Goal: Task Accomplishment & Management: Manage account settings

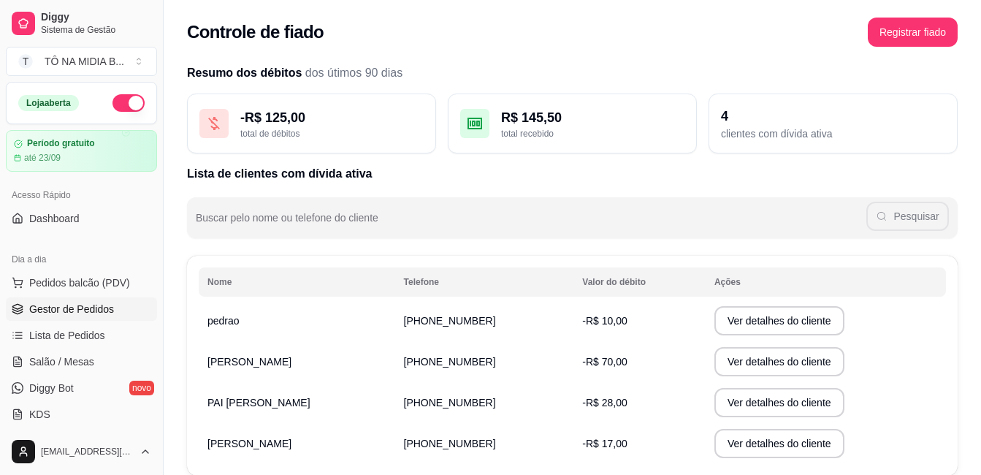
click at [123, 310] on link "Gestor de Pedidos" at bounding box center [81, 308] width 151 height 23
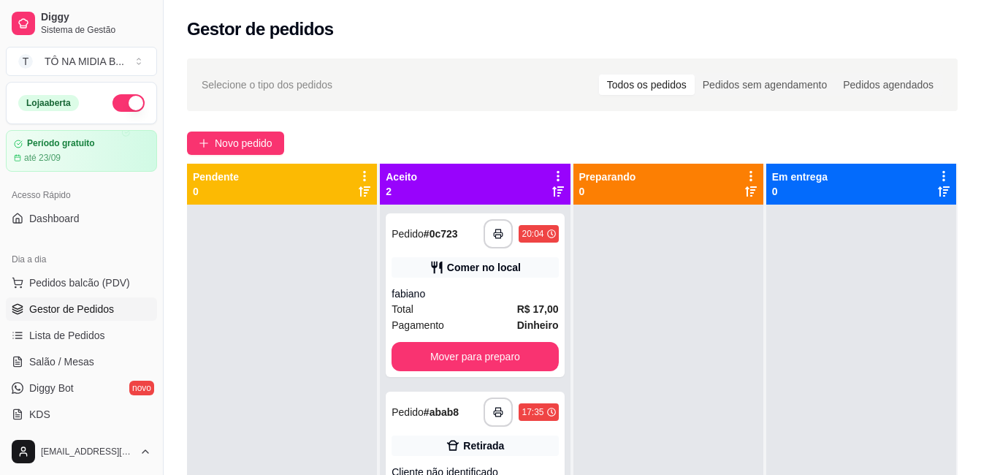
click at [6, 297] on link "Gestor de Pedidos" at bounding box center [81, 308] width 151 height 23
click at [60, 329] on span "Lista de Pedidos" at bounding box center [67, 335] width 76 height 15
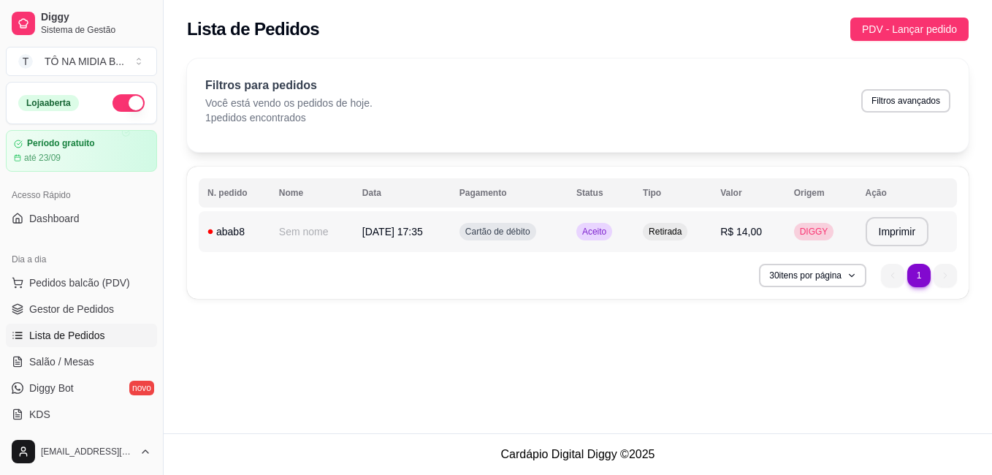
click at [353, 240] on td "[DATE] 17:35" at bounding box center [401, 231] width 97 height 41
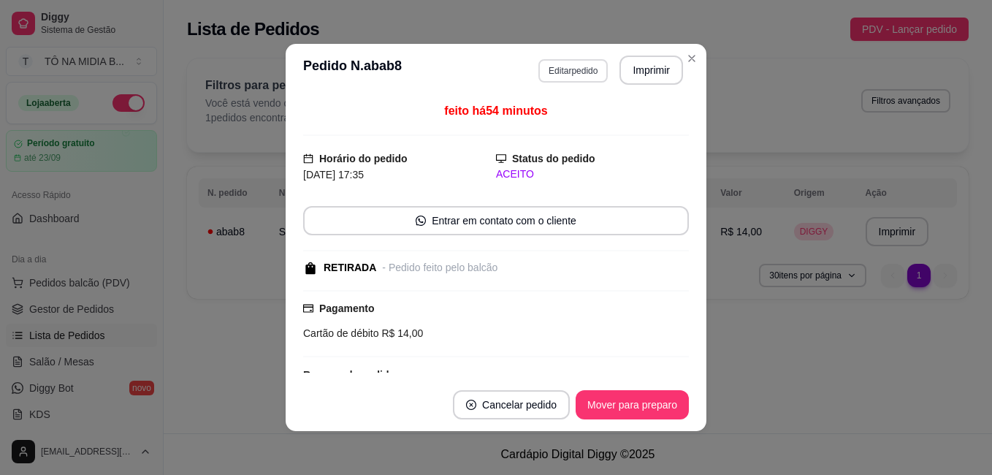
click at [557, 80] on button "Editar pedido" at bounding box center [572, 70] width 69 height 23
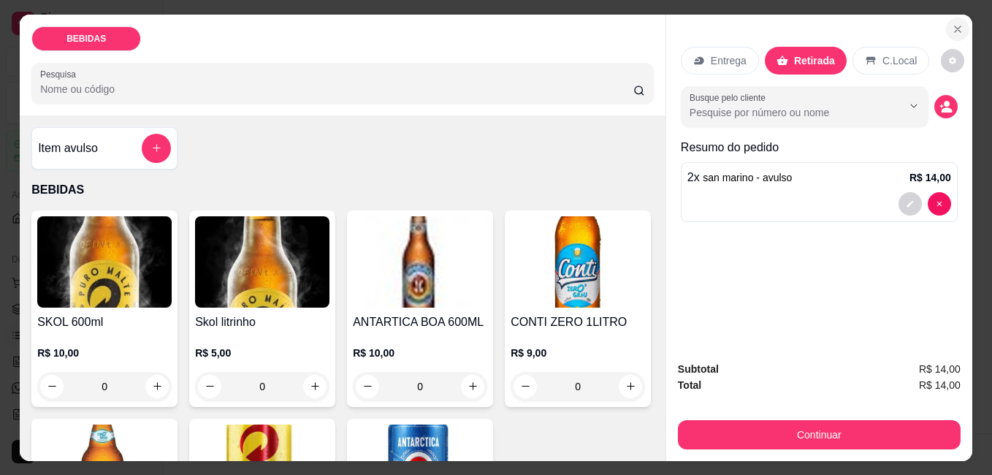
click at [957, 23] on icon "Close" at bounding box center [957, 29] width 12 height 12
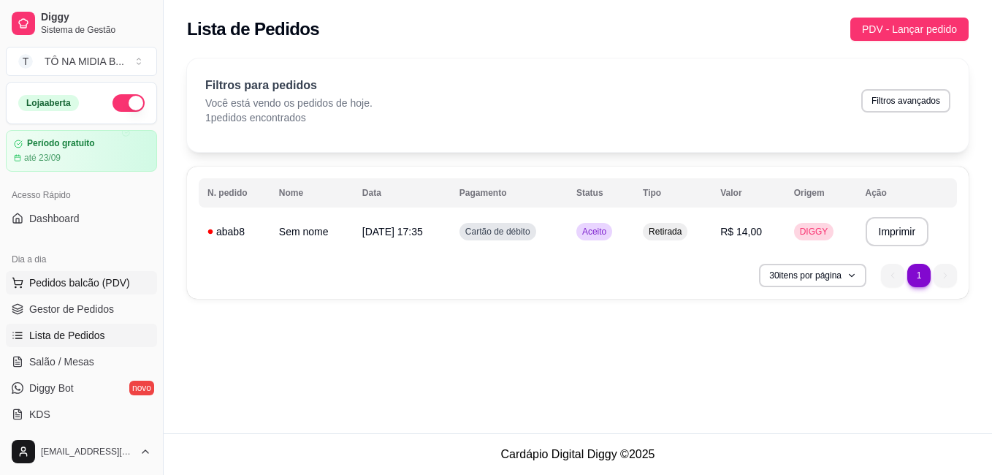
click at [134, 283] on button "Pedidos balcão (PDV)" at bounding box center [81, 282] width 151 height 23
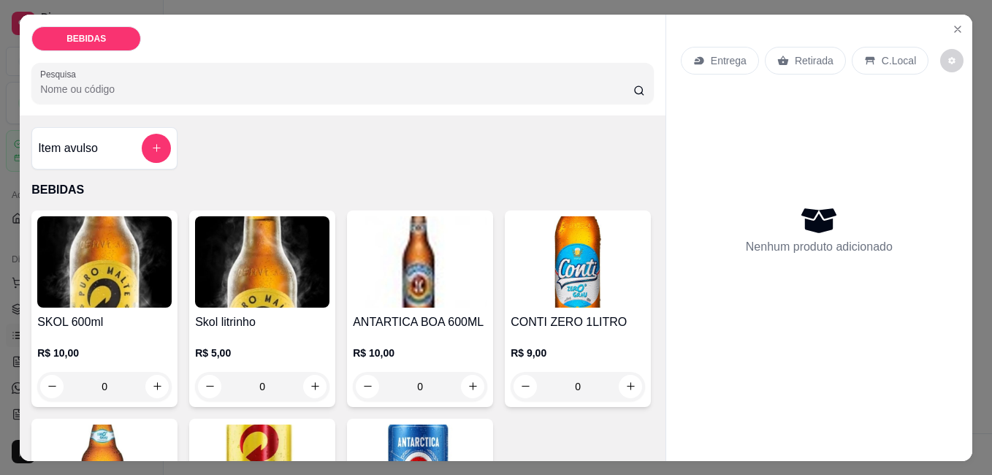
scroll to position [219, 0]
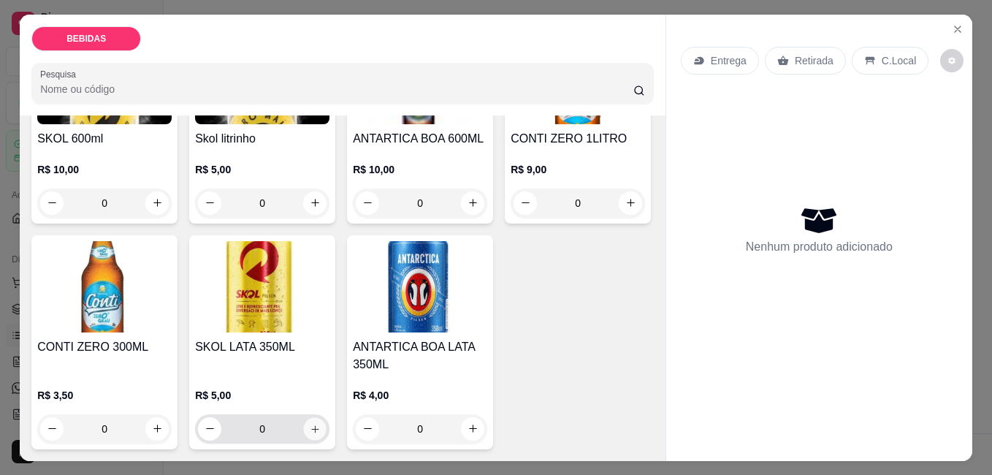
click at [326, 417] on button "increase-product-quantity" at bounding box center [315, 428] width 23 height 23
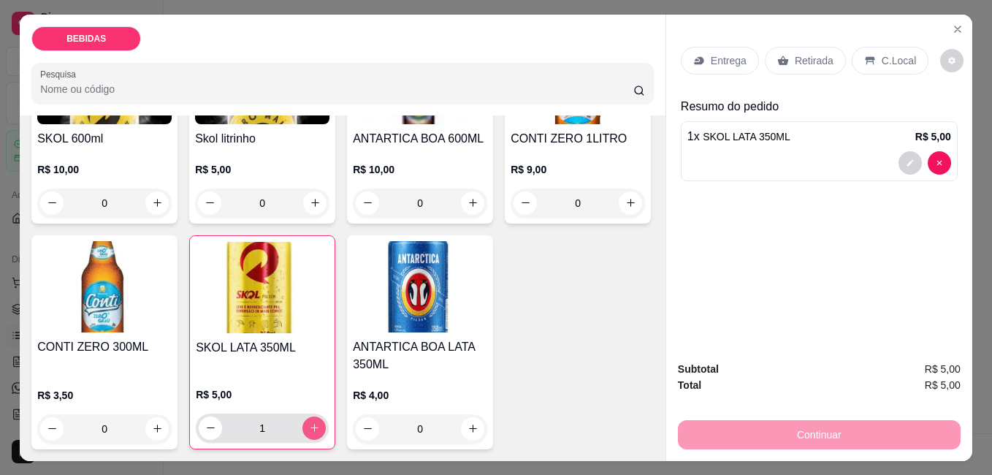
click at [326, 416] on button "increase-product-quantity" at bounding box center [313, 427] width 23 height 23
type input "3"
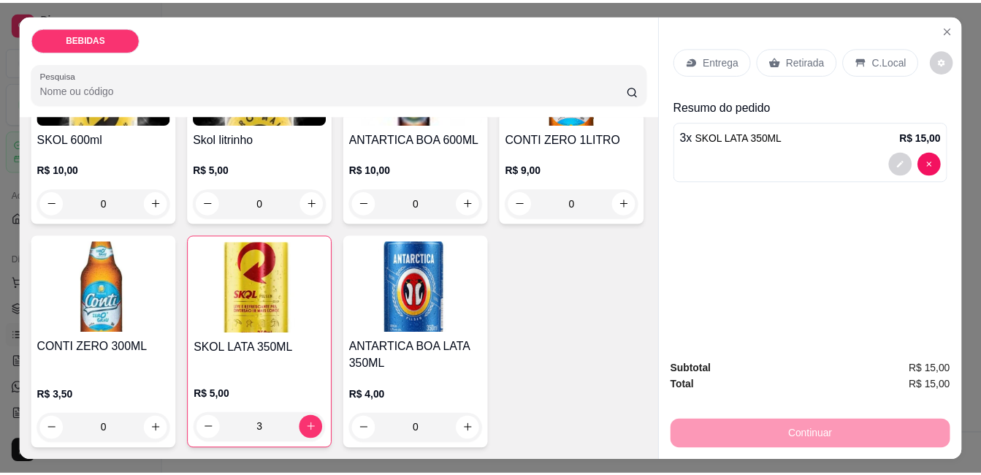
scroll to position [0, 0]
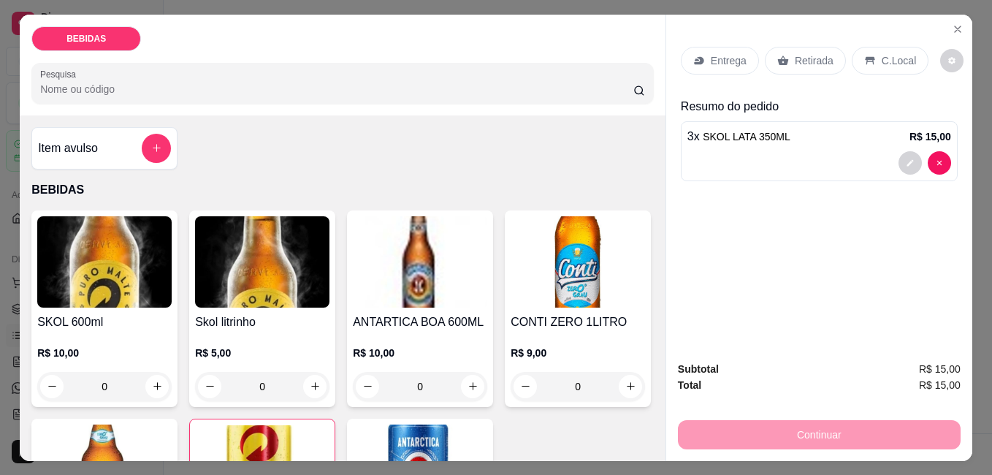
click at [148, 127] on div "Item avulso" at bounding box center [104, 148] width 146 height 42
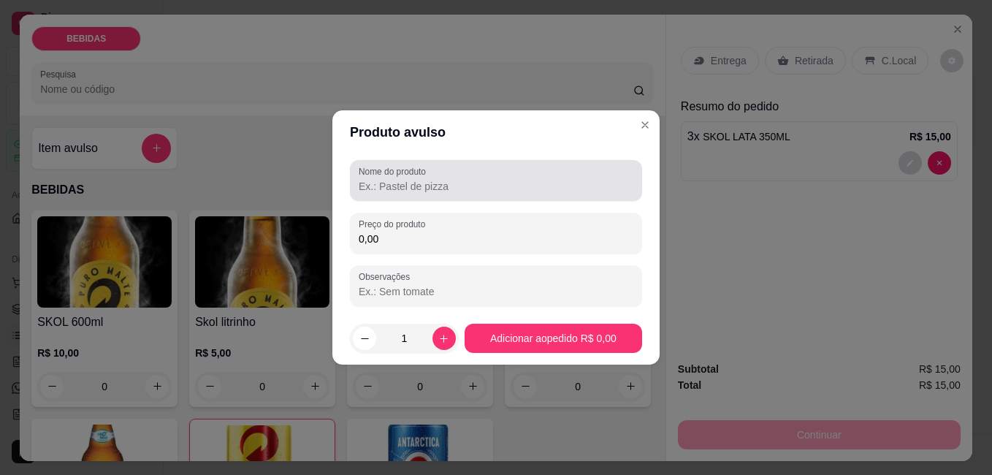
click at [433, 190] on input "Nome do produto" at bounding box center [496, 186] width 275 height 15
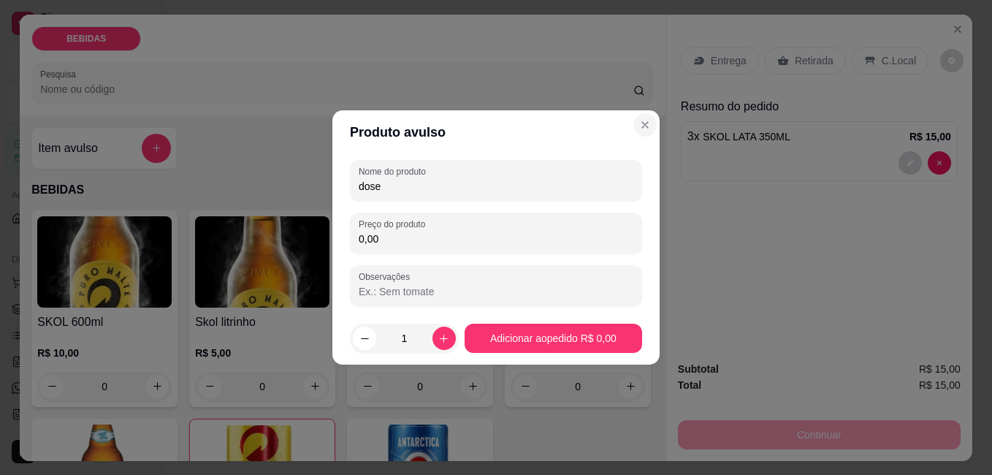
type input "dose"
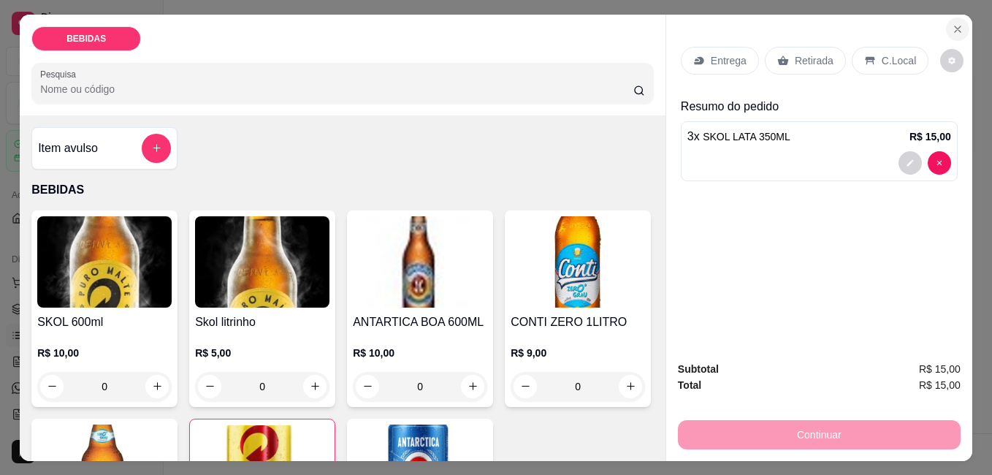
click at [951, 26] on icon "Close" at bounding box center [957, 29] width 12 height 12
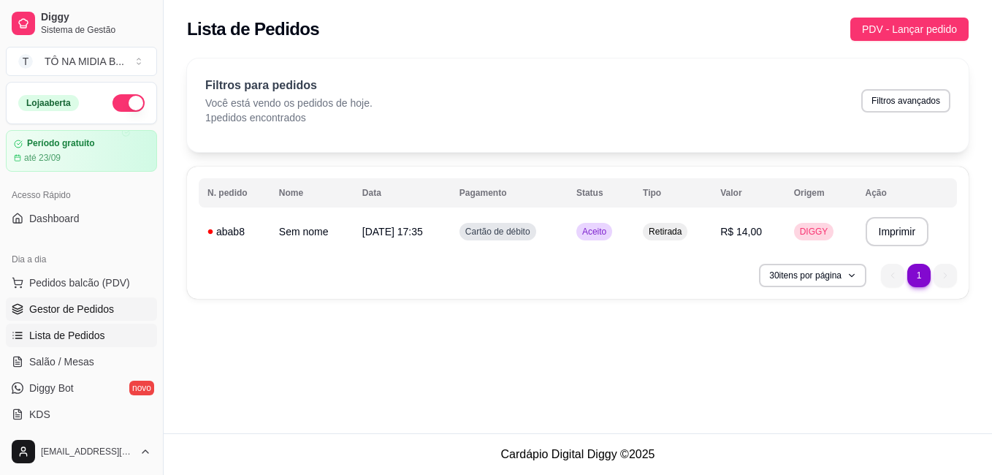
click at [72, 310] on span "Gestor de Pedidos" at bounding box center [71, 309] width 85 height 15
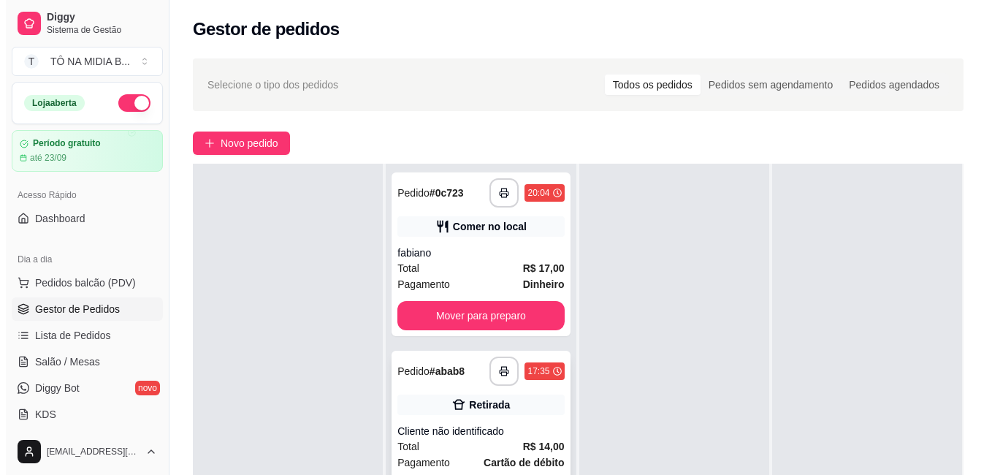
scroll to position [73, 0]
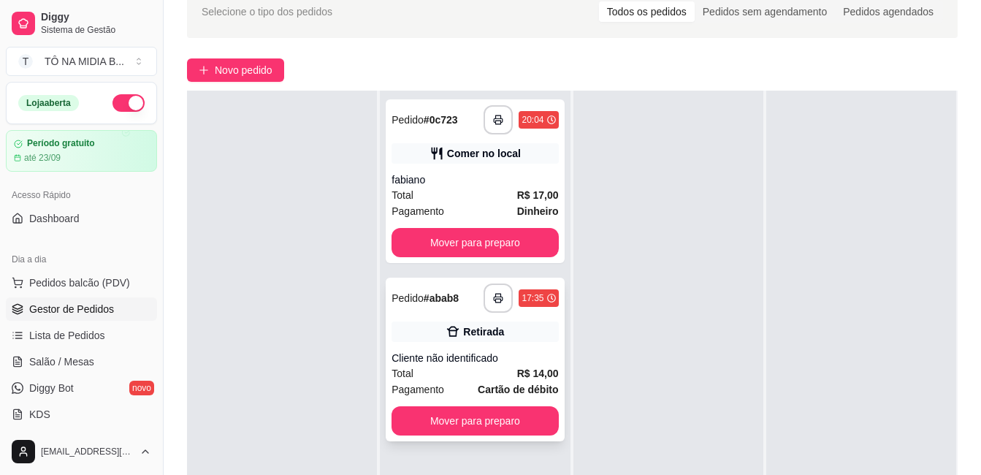
click at [484, 312] on div "**********" at bounding box center [520, 297] width 74 height 29
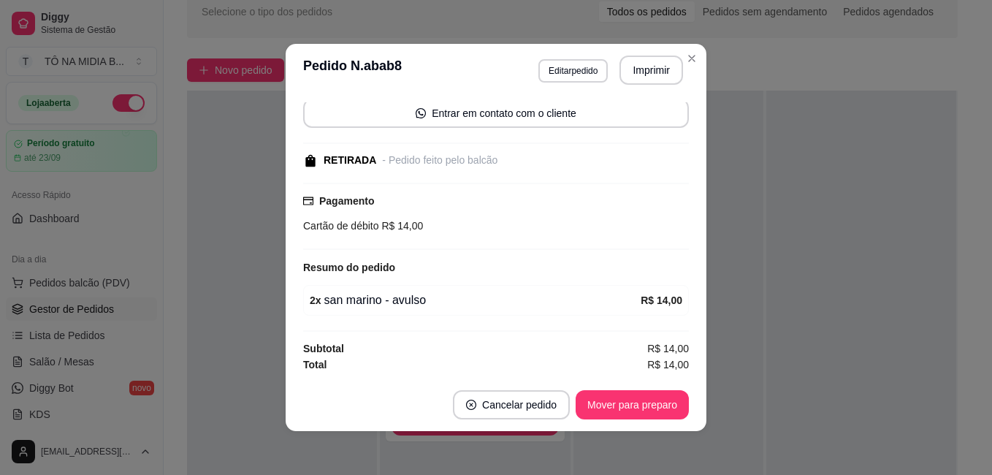
scroll to position [0, 0]
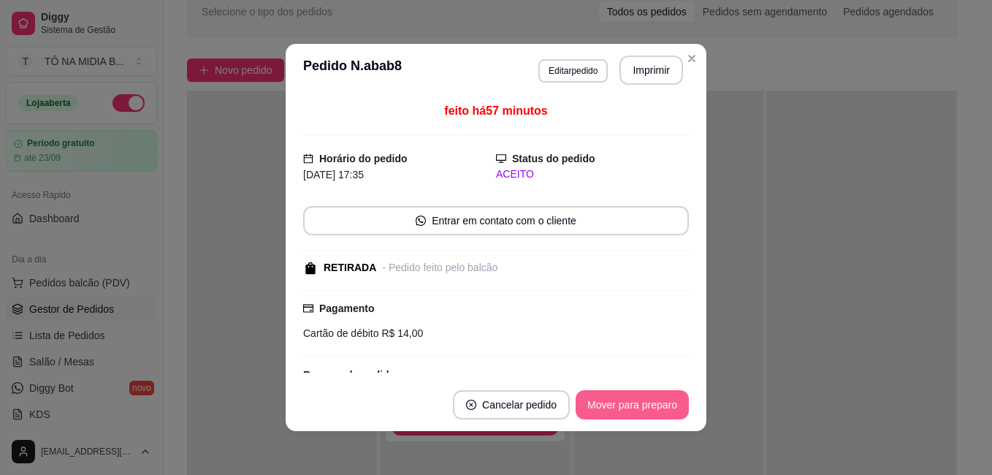
click at [629, 410] on button "Mover para preparo" at bounding box center [631, 404] width 113 height 29
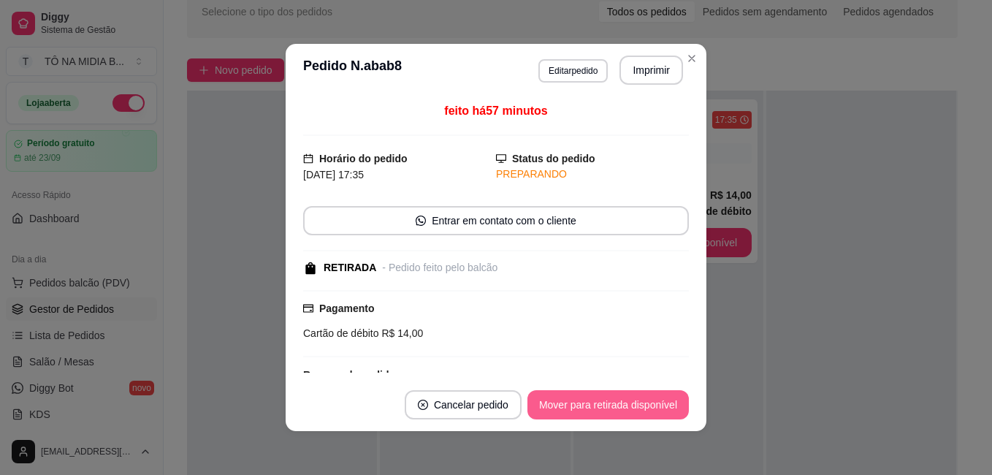
click at [629, 410] on button "Mover para retirada disponível" at bounding box center [607, 404] width 161 height 29
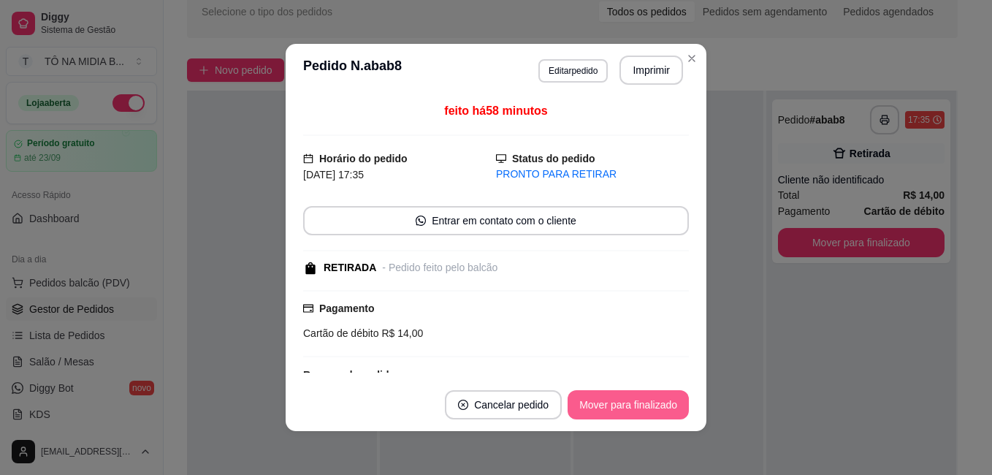
click at [629, 410] on button "Mover para finalizado" at bounding box center [627, 404] width 121 height 29
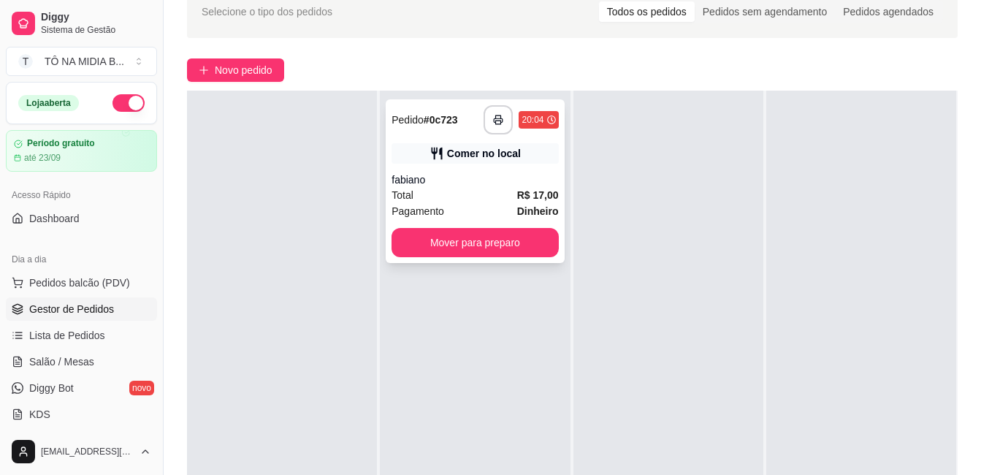
click at [497, 190] on div "Total R$ 17,00" at bounding box center [474, 195] width 166 height 16
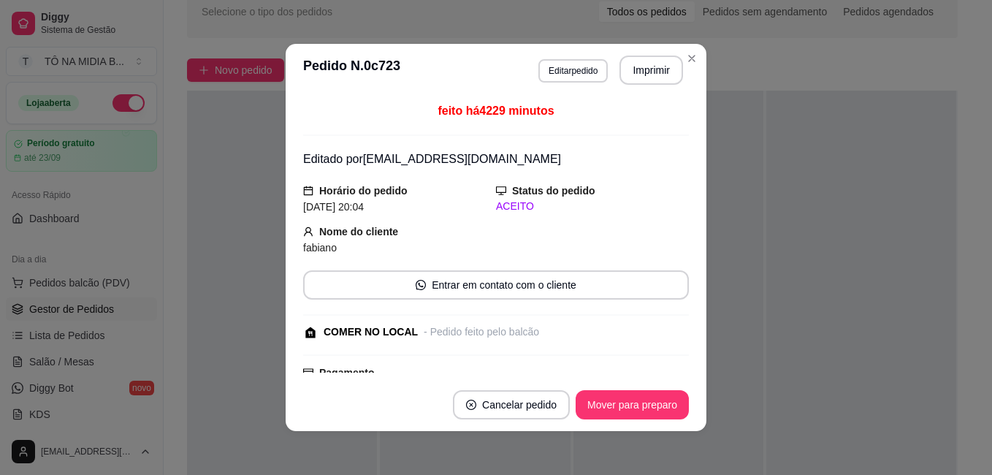
click at [645, 413] on button "Mover para preparo" at bounding box center [631, 404] width 113 height 29
click at [645, 413] on div "Mover para preparo" at bounding box center [622, 404] width 134 height 29
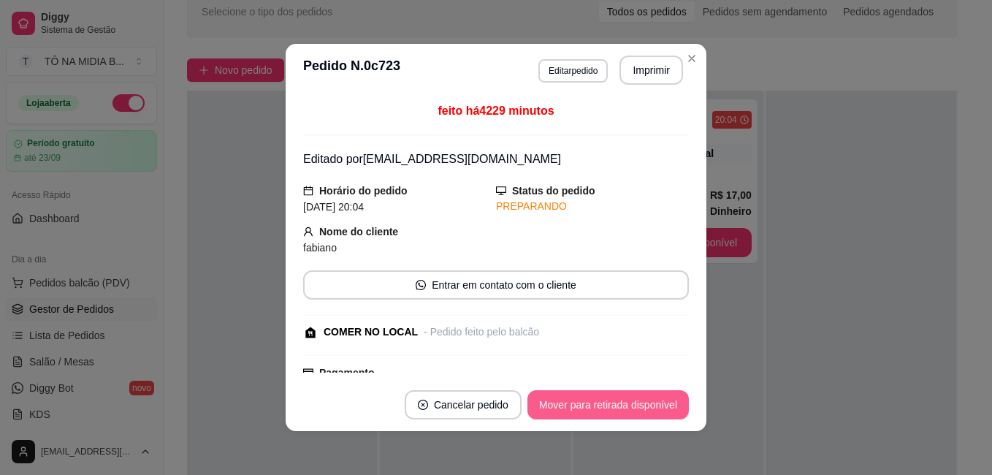
click at [645, 412] on button "Mover para retirada disponível" at bounding box center [607, 404] width 161 height 29
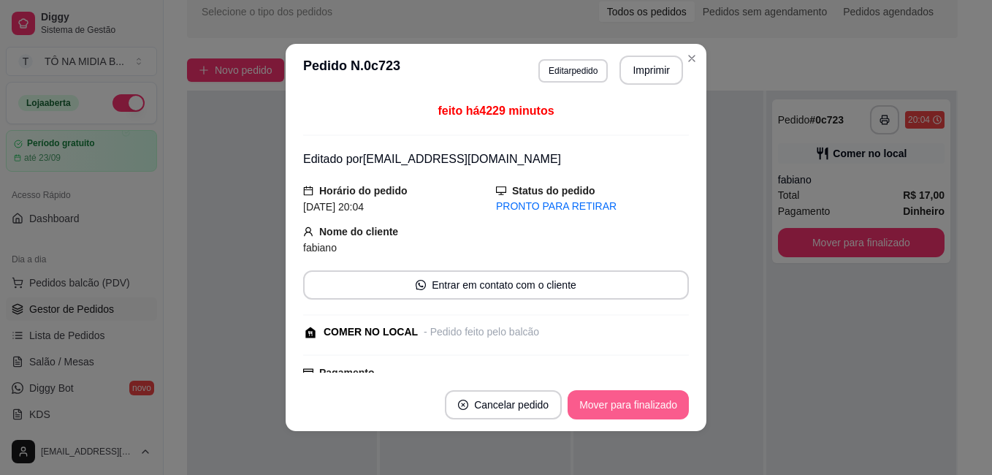
click at [645, 412] on button "Mover para finalizado" at bounding box center [627, 404] width 121 height 29
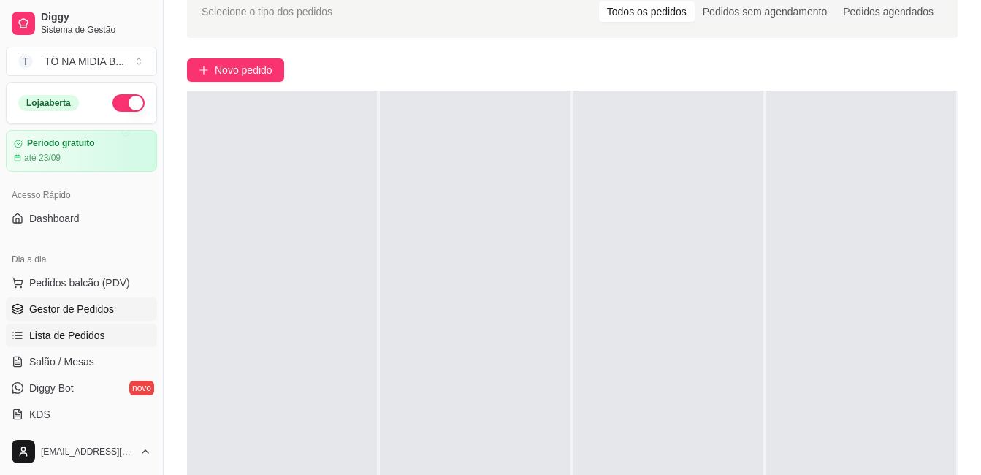
click at [86, 328] on span "Lista de Pedidos" at bounding box center [67, 335] width 76 height 15
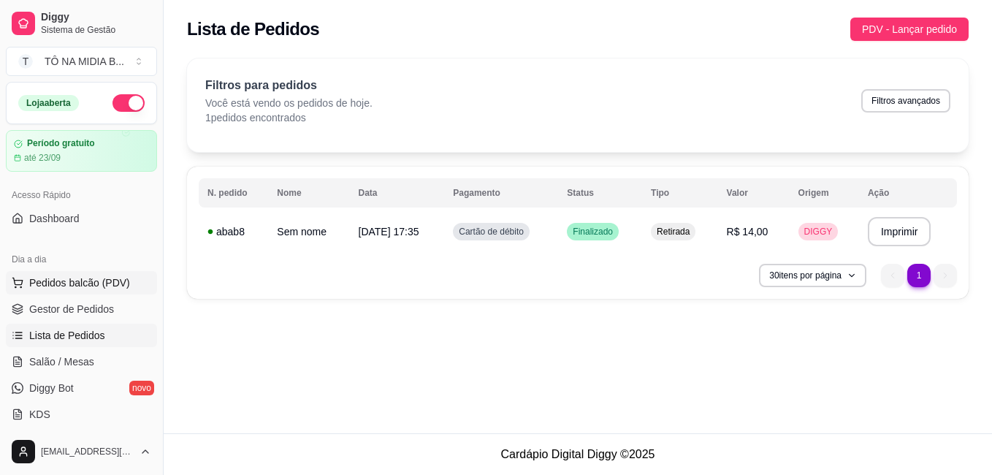
click at [89, 294] on button "Pedidos balcão (PDV)" at bounding box center [81, 282] width 151 height 23
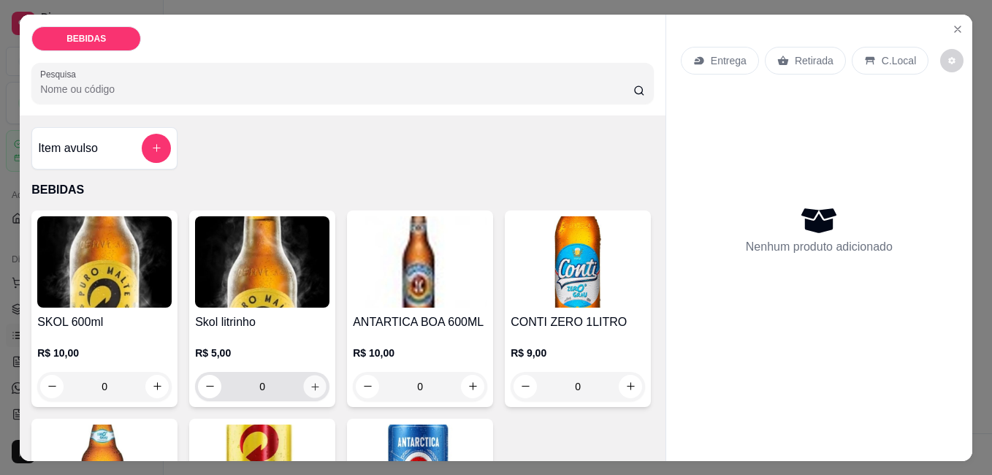
click at [312, 384] on icon "increase-product-quantity" at bounding box center [315, 385] width 11 height 11
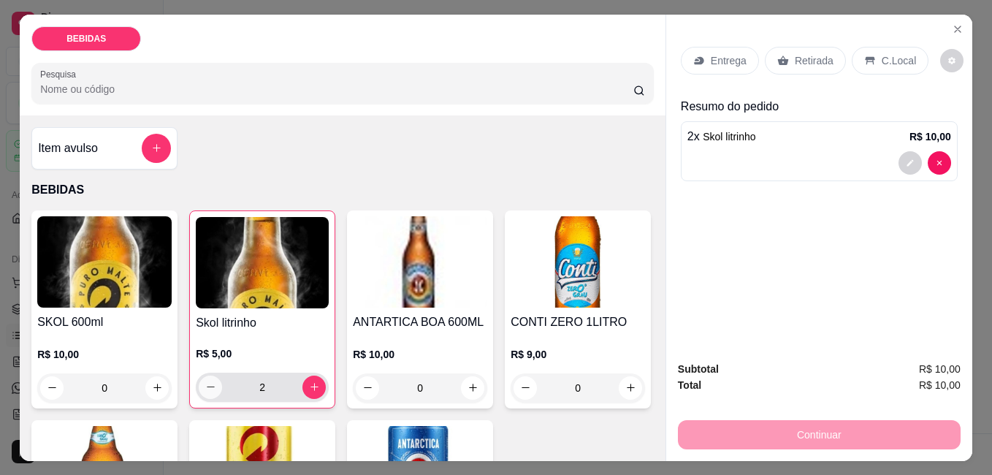
click at [210, 381] on icon "decrease-product-quantity" at bounding box center [210, 386] width 11 height 11
type input "0"
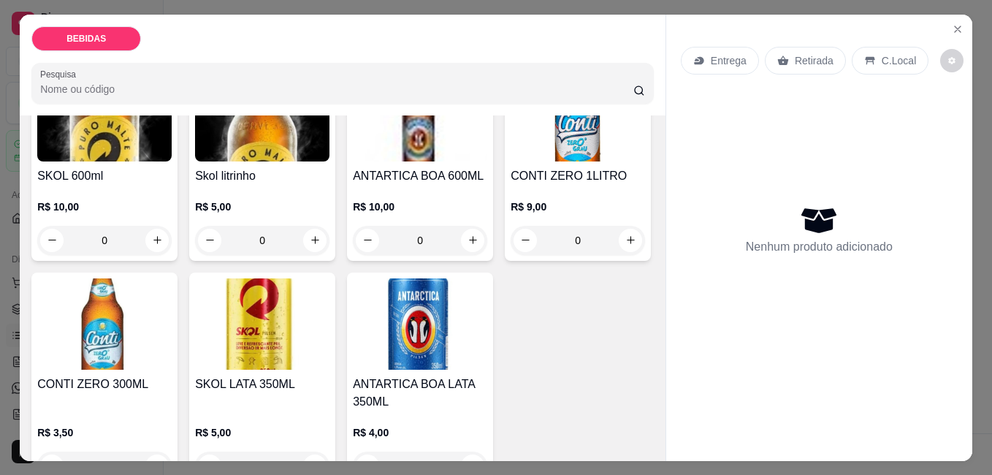
scroll to position [292, 0]
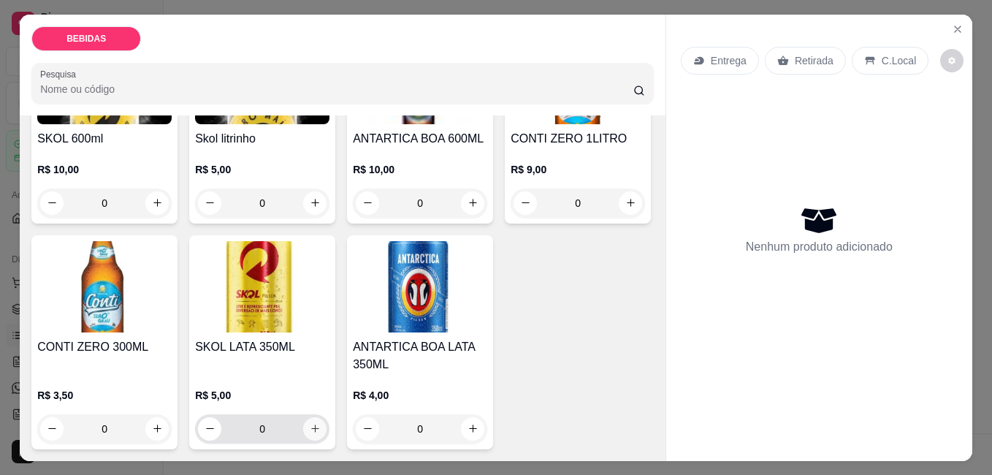
click at [321, 423] on icon "increase-product-quantity" at bounding box center [315, 428] width 11 height 11
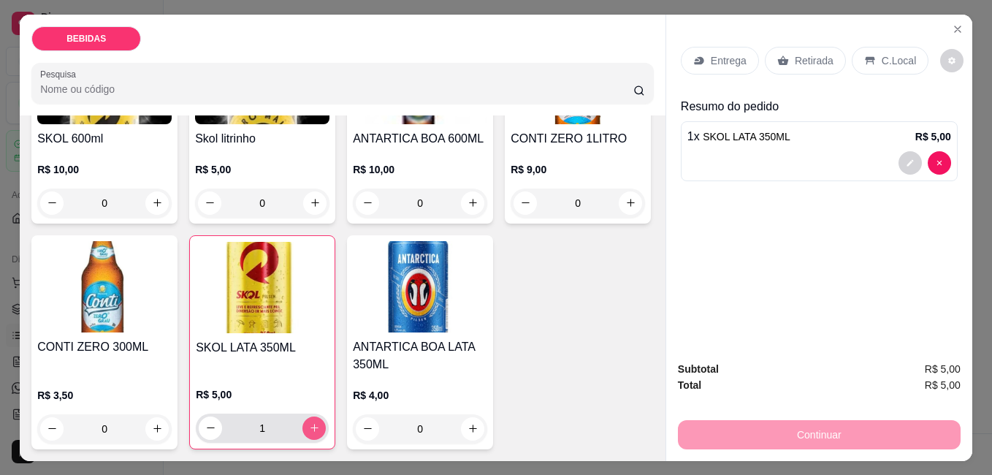
click at [320, 422] on icon "increase-product-quantity" at bounding box center [314, 427] width 11 height 11
type input "3"
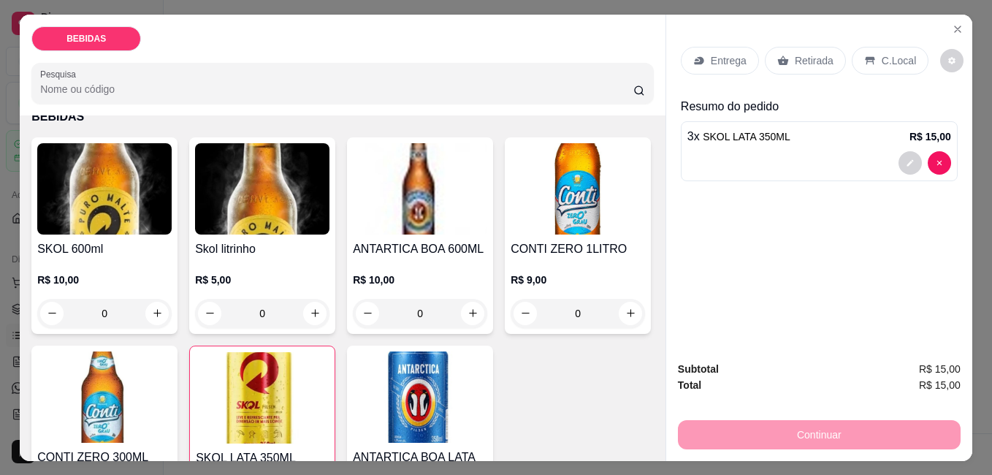
scroll to position [0, 0]
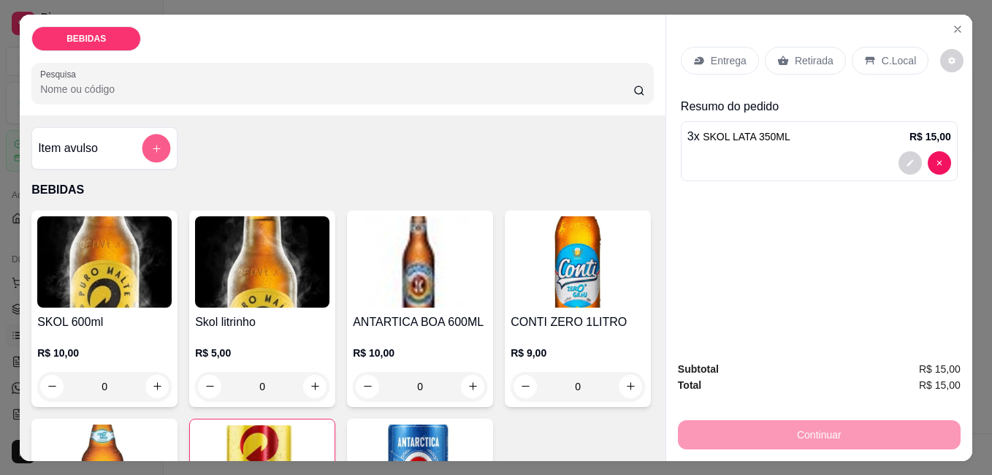
click at [158, 141] on button "add-separate-item" at bounding box center [156, 148] width 28 height 28
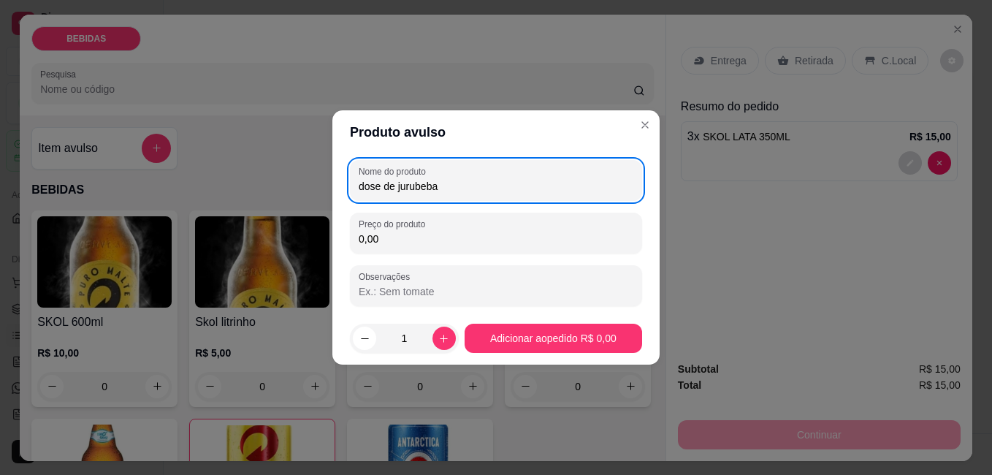
type input "dose de jurubeba"
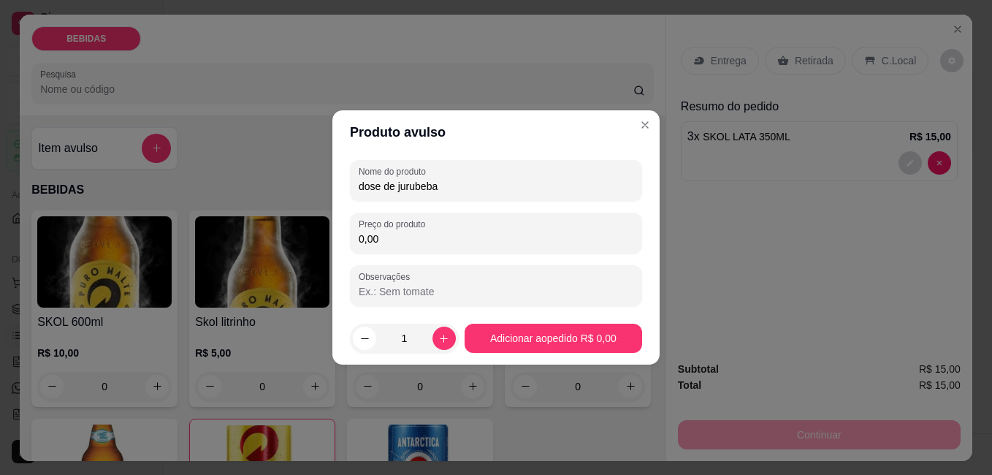
click at [424, 239] on input "0,00" at bounding box center [496, 238] width 275 height 15
type input "5,00"
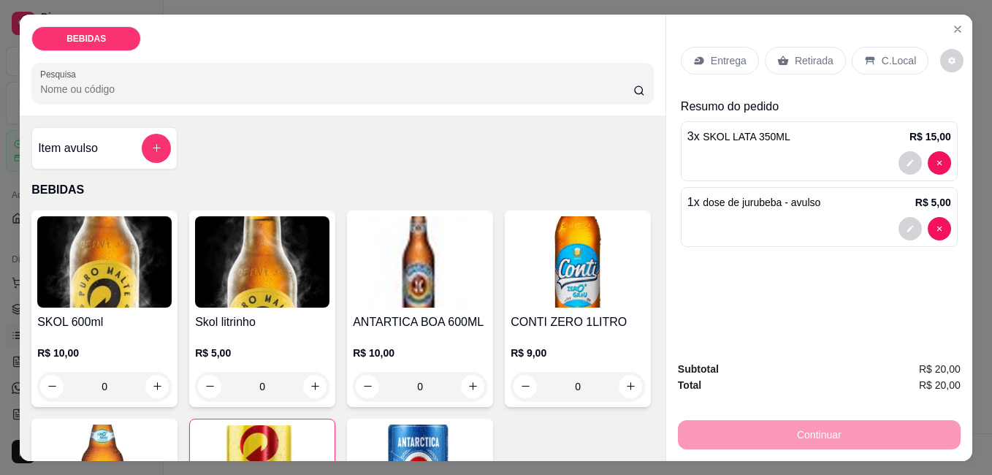
click at [817, 55] on p "Retirada" at bounding box center [813, 60] width 39 height 15
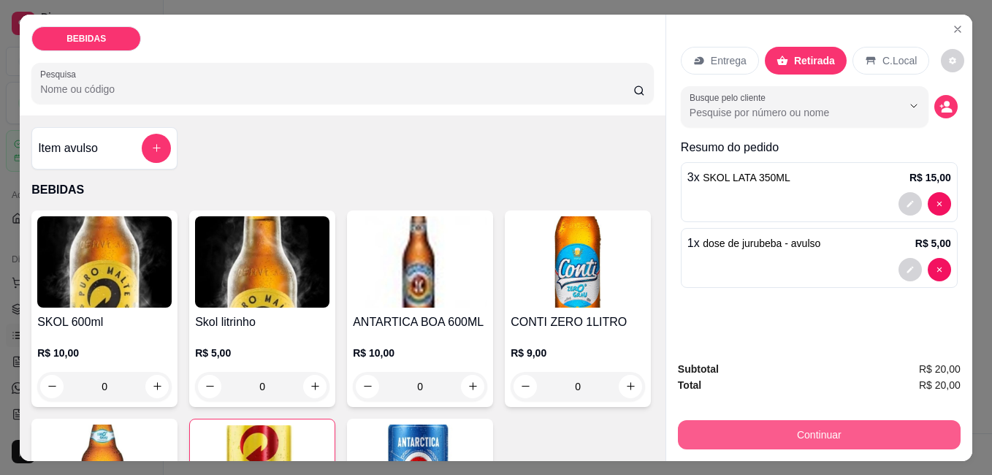
click at [855, 432] on button "Continuar" at bounding box center [819, 434] width 283 height 29
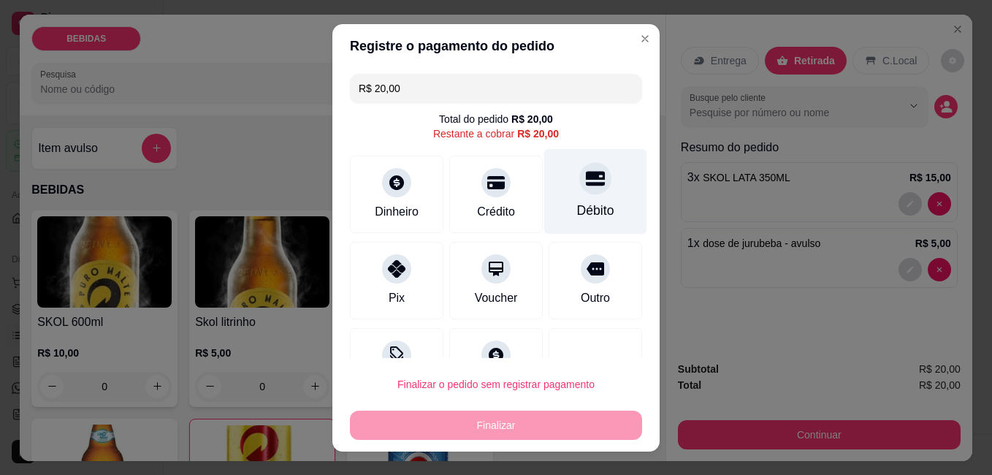
click at [586, 182] on icon at bounding box center [595, 178] width 19 height 19
type input "R$ 0,00"
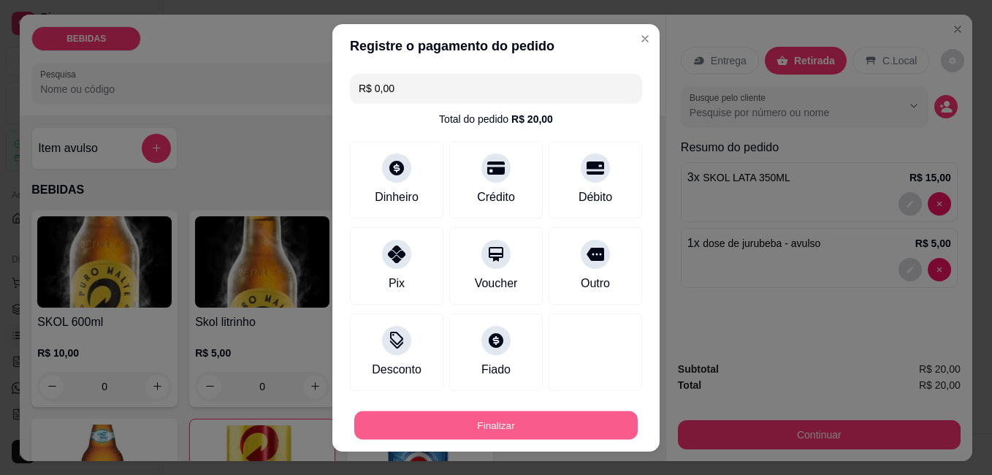
click at [557, 432] on button "Finalizar" at bounding box center [495, 424] width 283 height 28
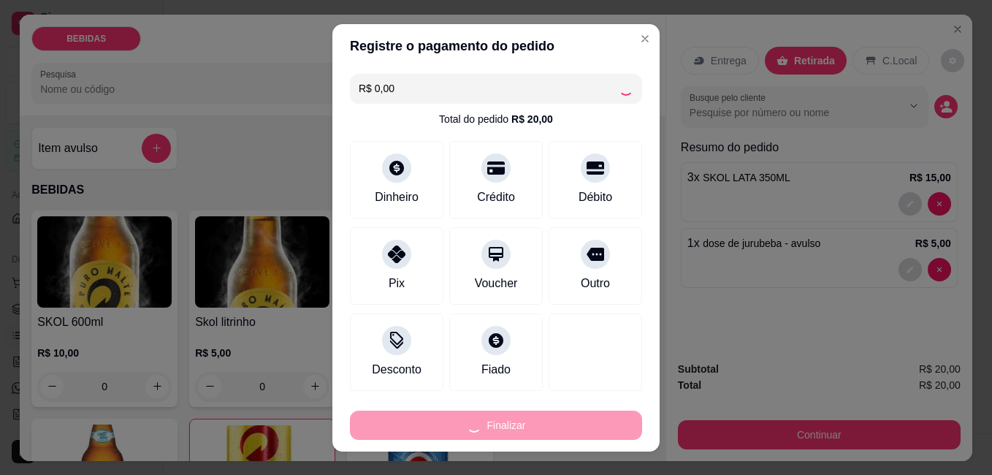
type input "0"
type input "-R$ 20,00"
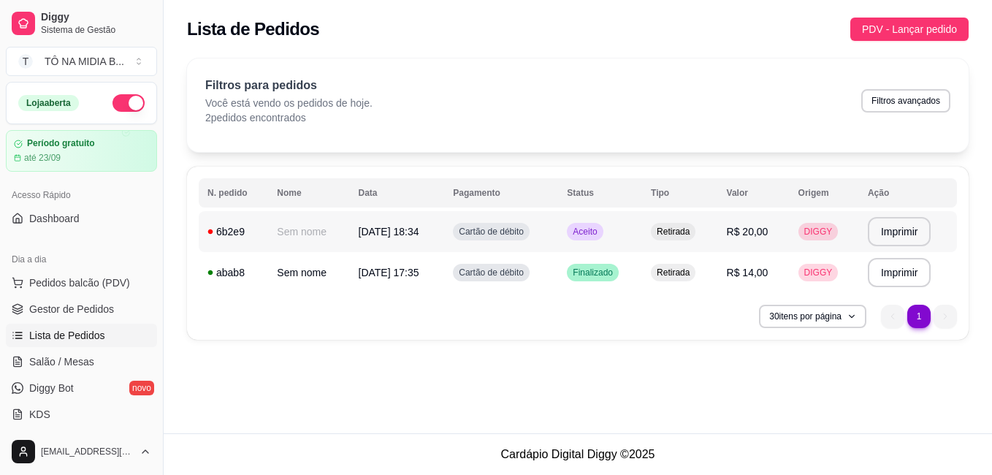
click at [580, 242] on td "Aceito" at bounding box center [600, 231] width 84 height 41
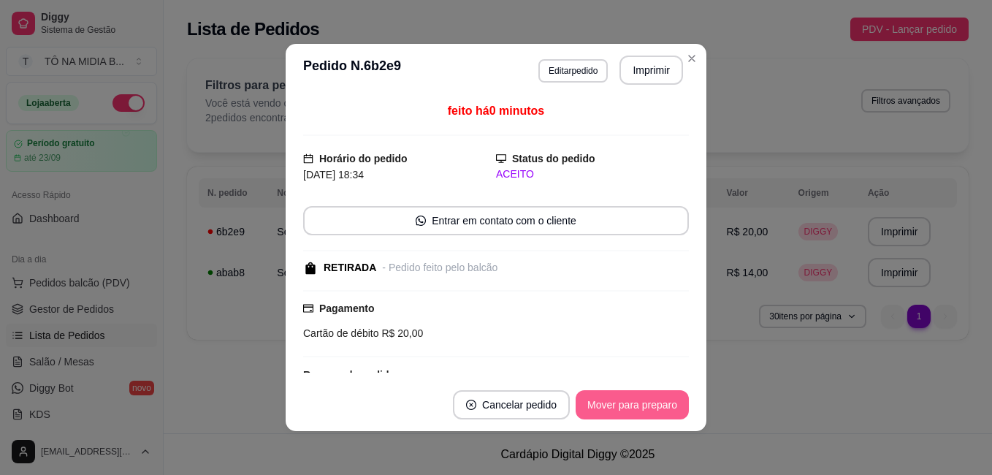
click at [630, 415] on button "Mover para preparo" at bounding box center [631, 404] width 113 height 29
click at [629, 415] on button "Mover para retirada disponível" at bounding box center [607, 404] width 161 height 29
click at [629, 415] on button "Mover para finalizado" at bounding box center [627, 404] width 121 height 29
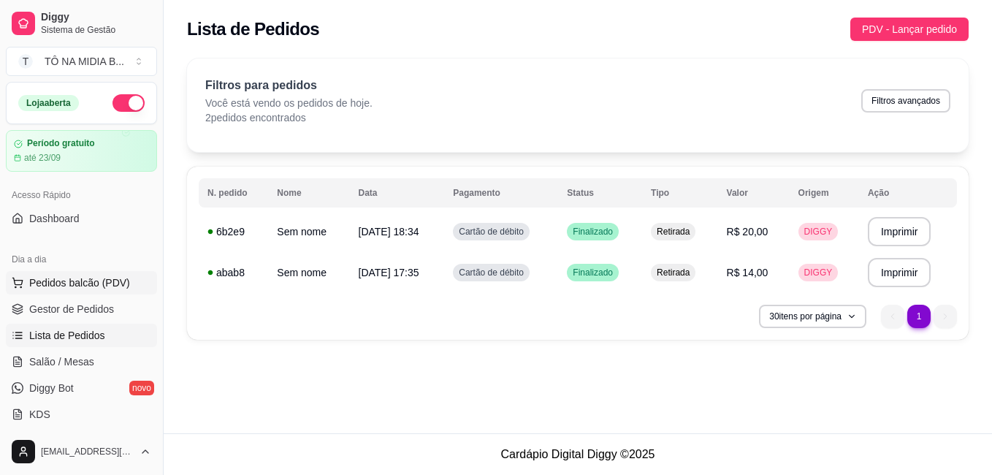
click at [41, 274] on button "Pedidos balcão (PDV)" at bounding box center [81, 282] width 151 height 23
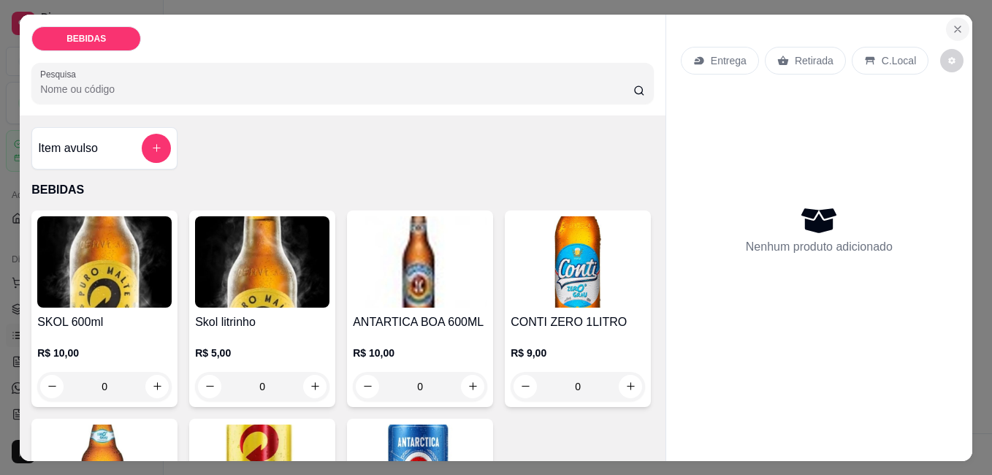
click at [951, 23] on icon "Close" at bounding box center [957, 29] width 12 height 12
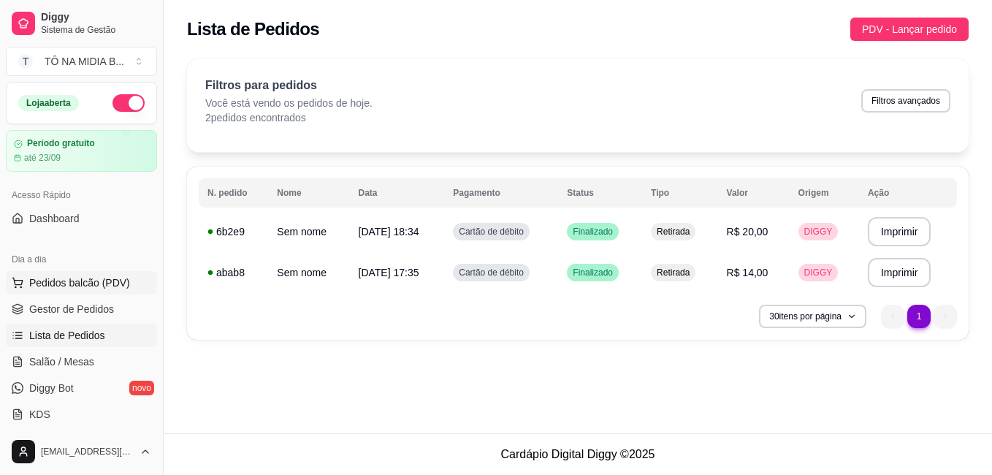
click at [63, 276] on span "Pedidos balcão (PDV)" at bounding box center [79, 282] width 101 height 15
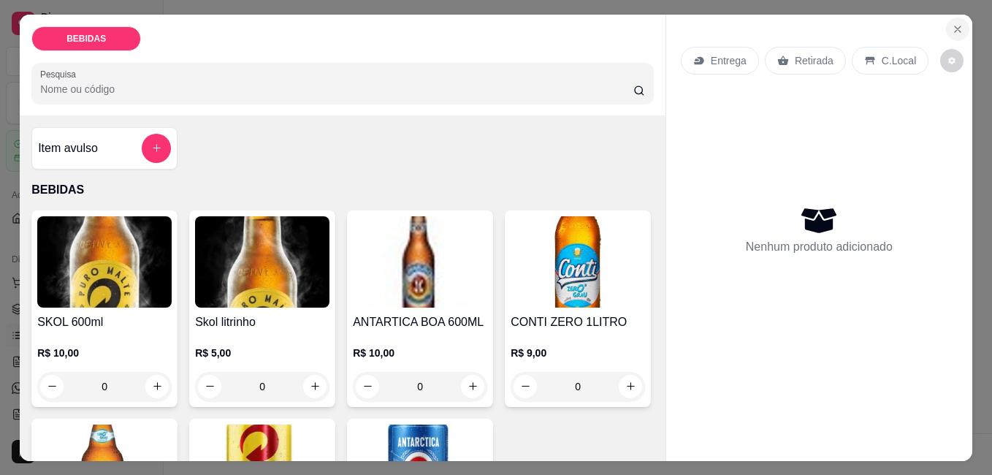
click at [951, 23] on icon "Close" at bounding box center [957, 29] width 12 height 12
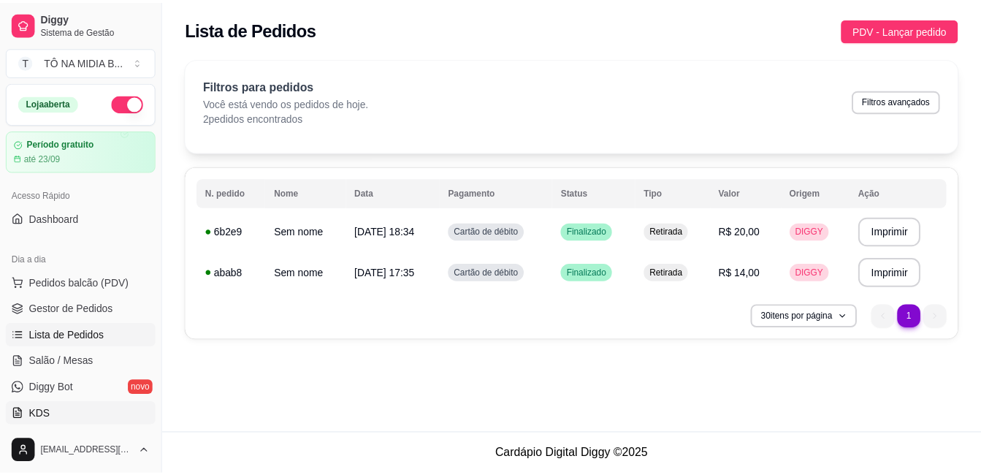
scroll to position [73, 0]
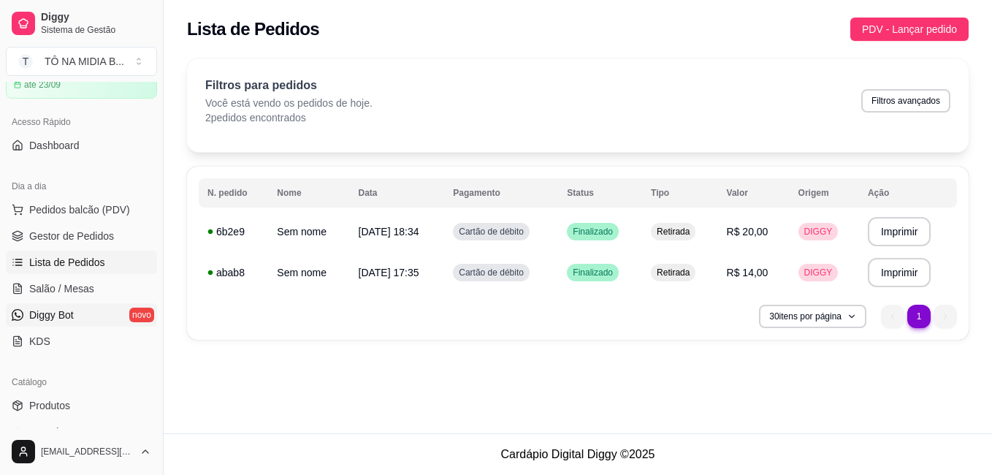
click at [90, 313] on link "Diggy Bot novo" at bounding box center [81, 314] width 151 height 23
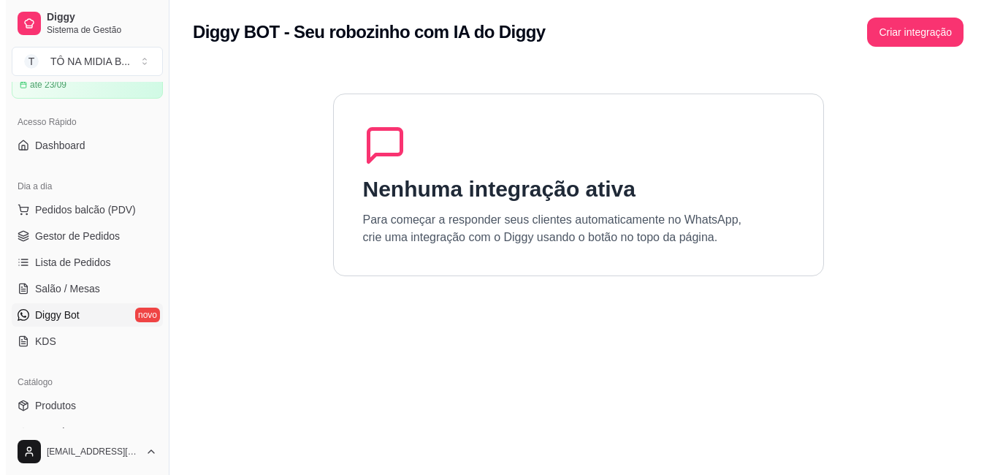
scroll to position [146, 0]
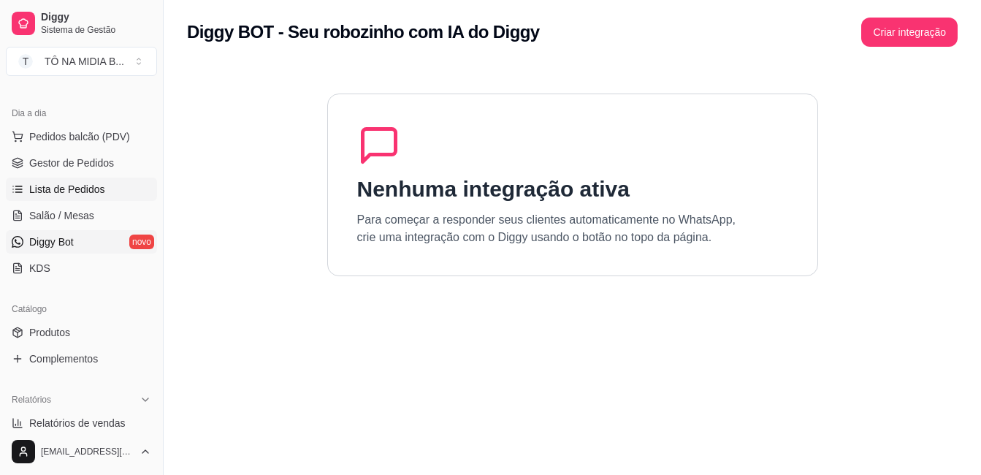
click at [47, 186] on span "Lista de Pedidos" at bounding box center [67, 189] width 76 height 15
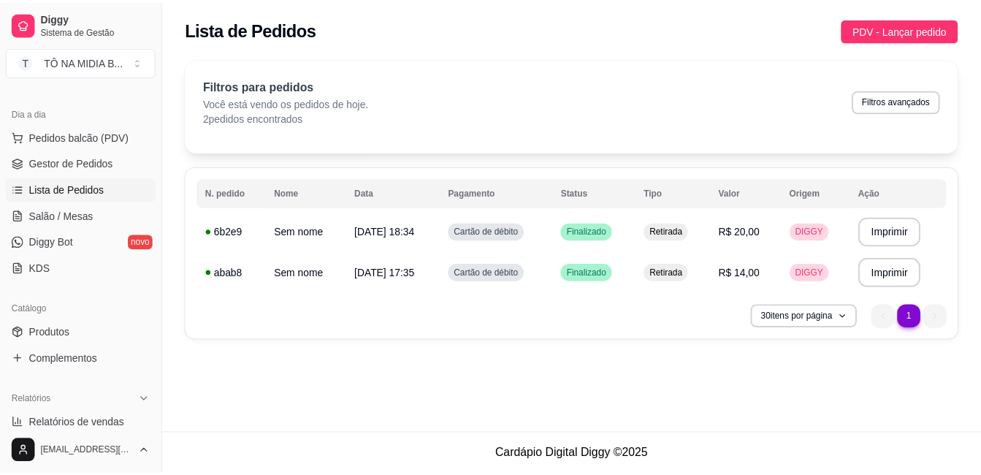
scroll to position [219, 0]
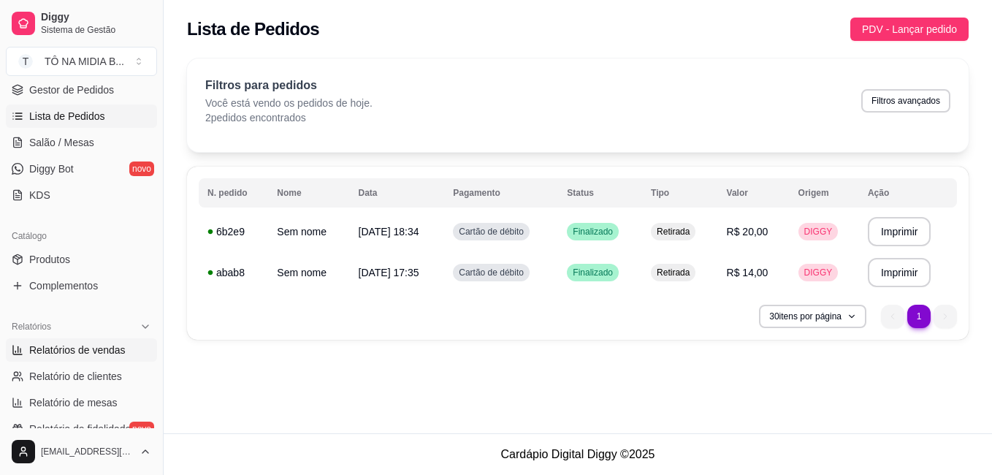
click at [83, 346] on span "Relatórios de vendas" at bounding box center [77, 349] width 96 height 15
select select "ALL"
select select "0"
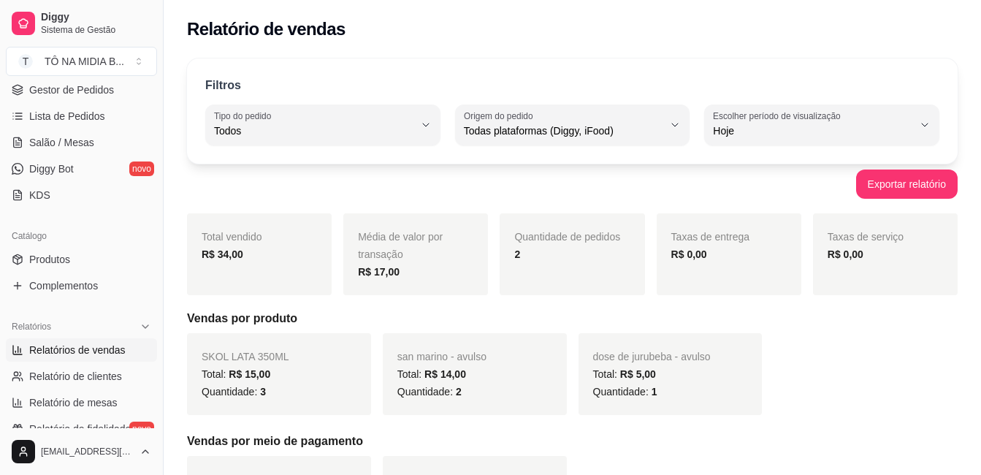
scroll to position [292, 0]
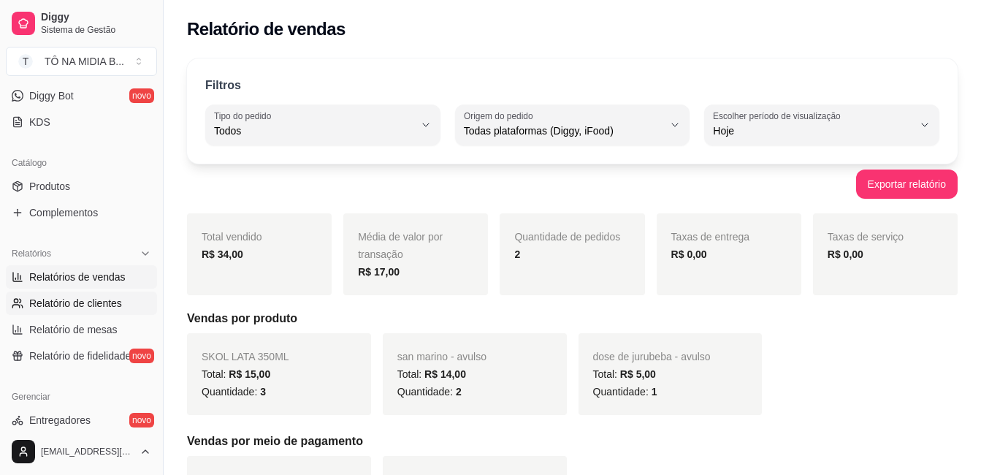
click at [80, 307] on span "Relatório de clientes" at bounding box center [75, 303] width 93 height 15
select select "30"
select select "HIGHEST_TOTAL_SPENT_WITH_ORDERS"
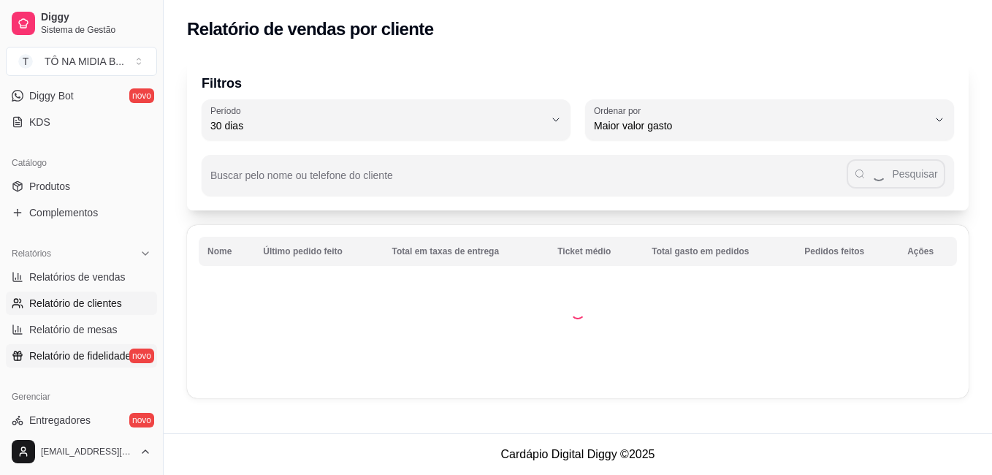
click at [82, 355] on span "Relatório de fidelidade" at bounding box center [79, 355] width 101 height 15
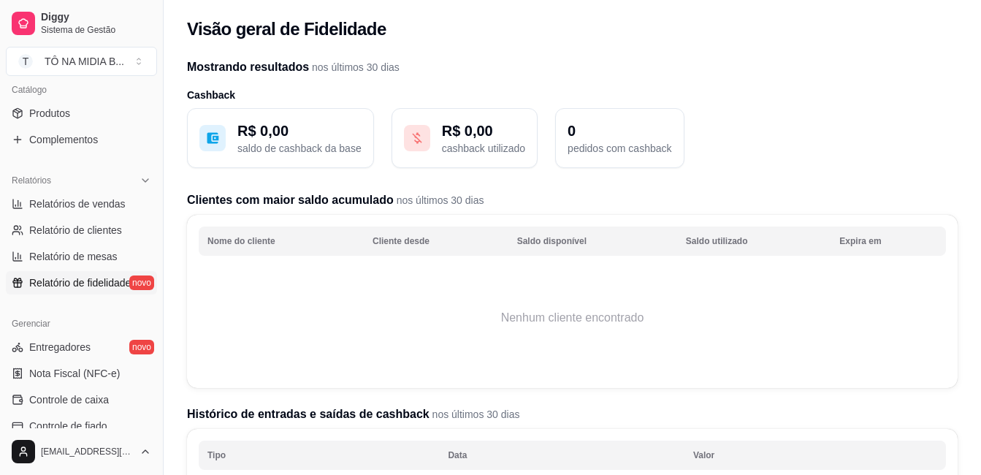
scroll to position [438, 0]
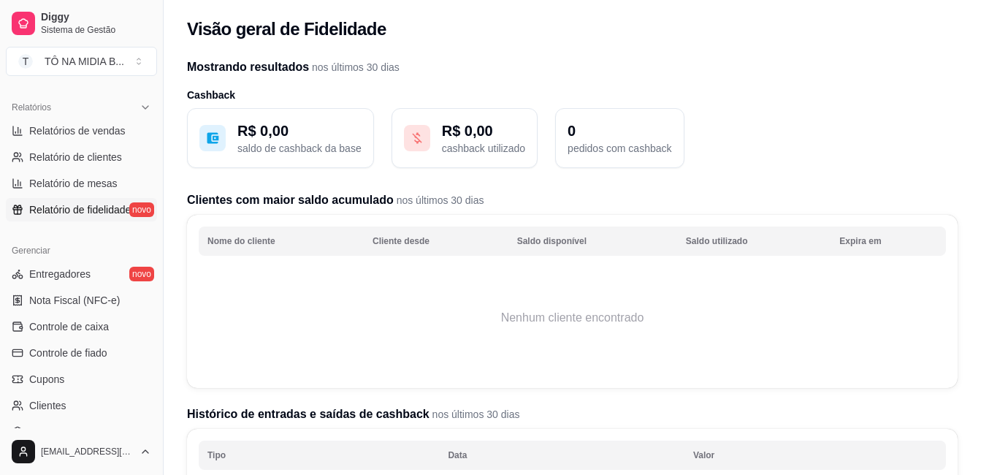
click at [82, 355] on span "Controle de fiado" at bounding box center [68, 352] width 78 height 15
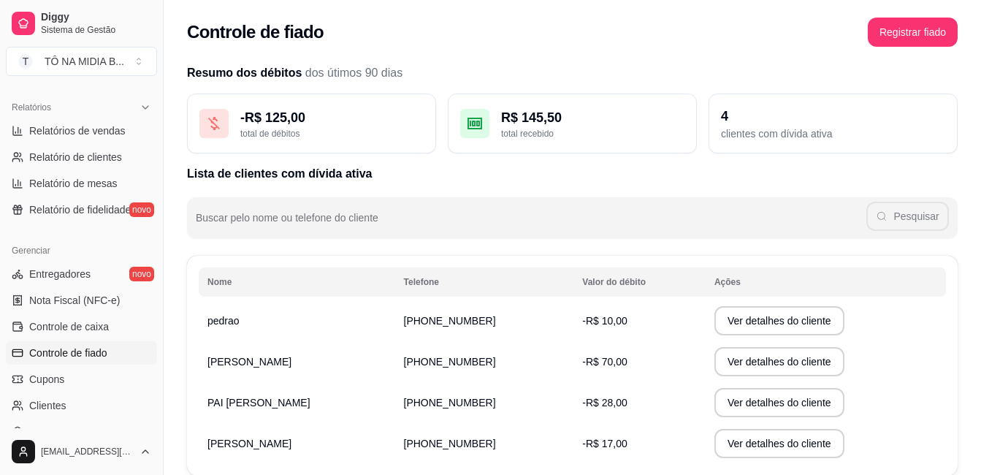
scroll to position [89, 0]
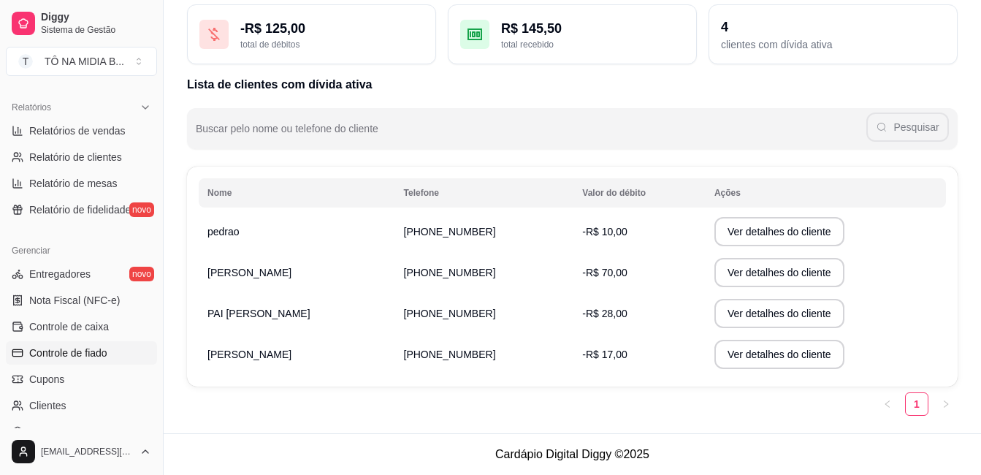
click at [274, 359] on span "[PERSON_NAME]" at bounding box center [249, 354] width 84 height 12
click at [761, 348] on button "Ver detalhes do cliente" at bounding box center [779, 354] width 130 height 29
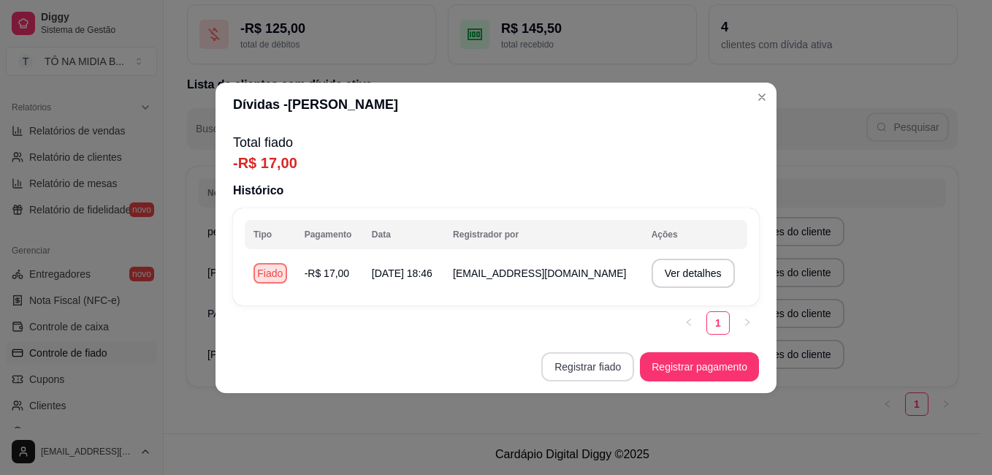
click at [619, 366] on button "Registrar fiado" at bounding box center [587, 366] width 93 height 29
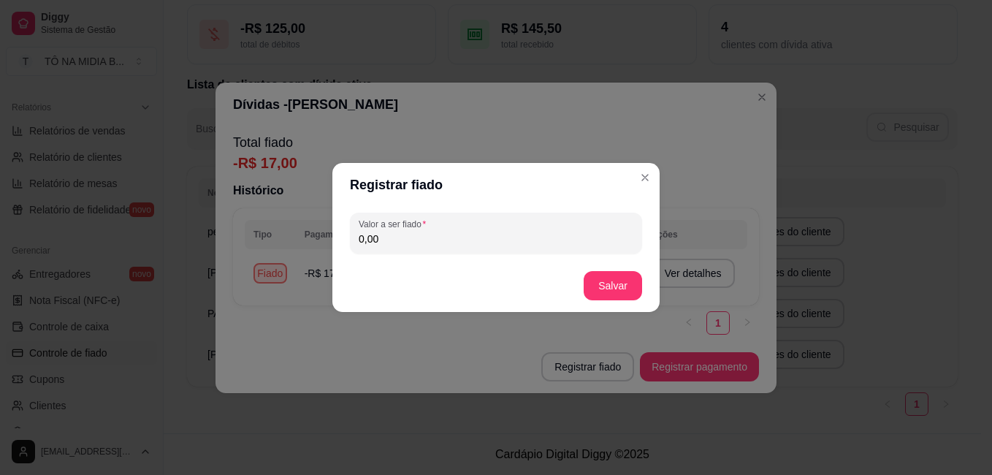
click at [472, 236] on input "0,00" at bounding box center [496, 238] width 275 height 15
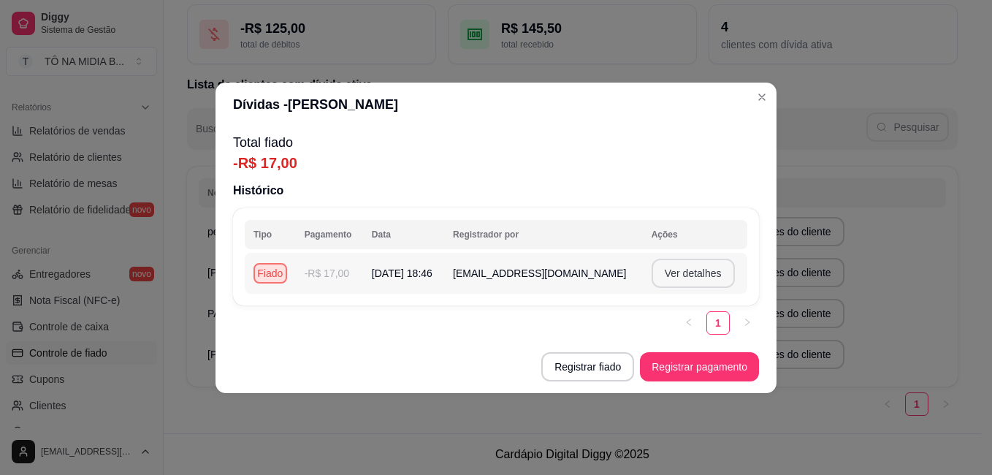
click at [651, 266] on button "Ver detalhes" at bounding box center [692, 272] width 83 height 29
click at [556, 277] on span "[EMAIL_ADDRESS][DOMAIN_NAME]" at bounding box center [539, 273] width 173 height 12
click at [280, 279] on div "Fiado" at bounding box center [270, 273] width 34 height 20
click at [689, 283] on button "Ver detalhes" at bounding box center [692, 272] width 83 height 29
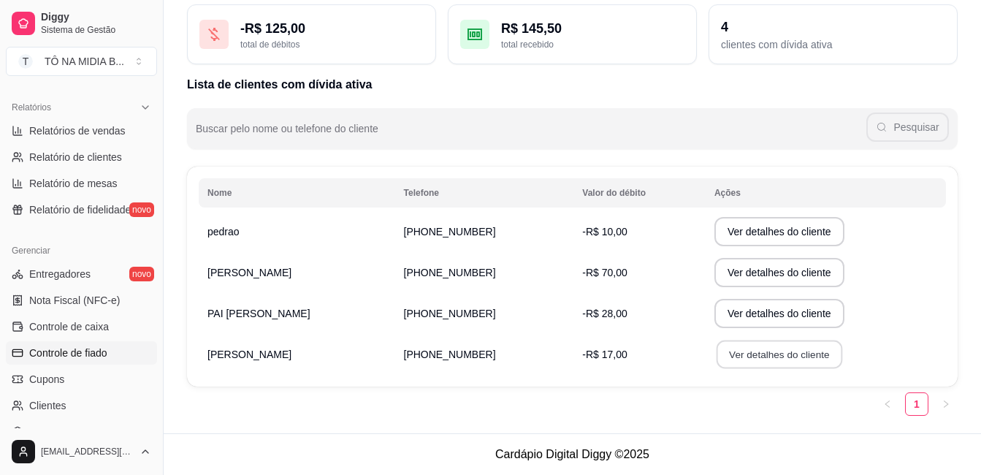
click at [789, 356] on button "Ver detalhes do cliente" at bounding box center [779, 354] width 126 height 28
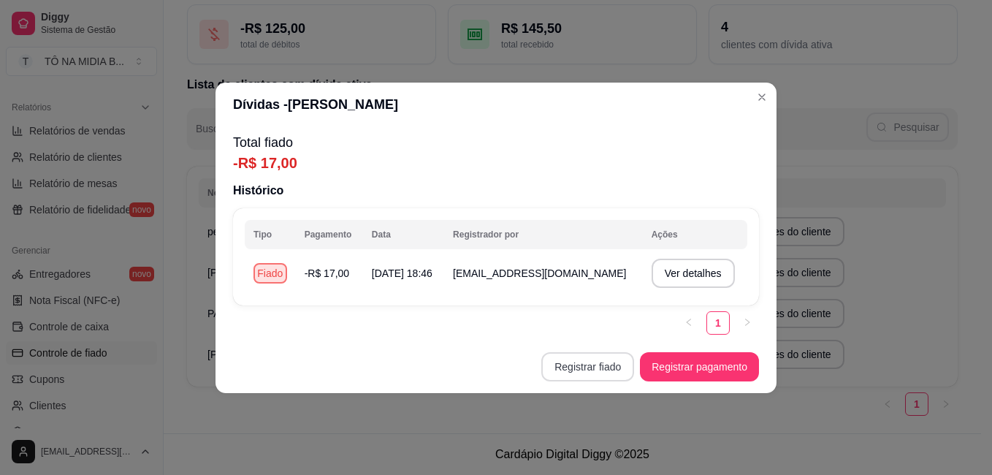
click at [568, 374] on button "Registrar fiado" at bounding box center [587, 366] width 93 height 29
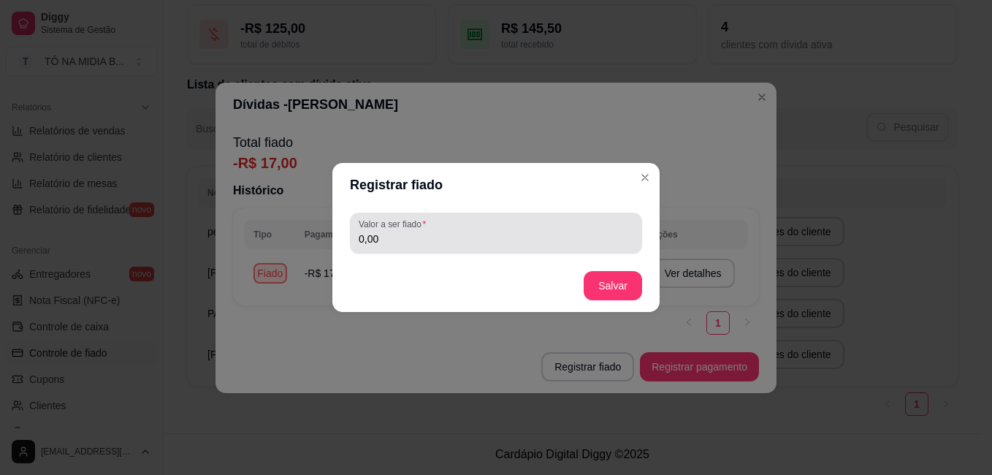
click at [452, 236] on input "0,00" at bounding box center [496, 238] width 275 height 15
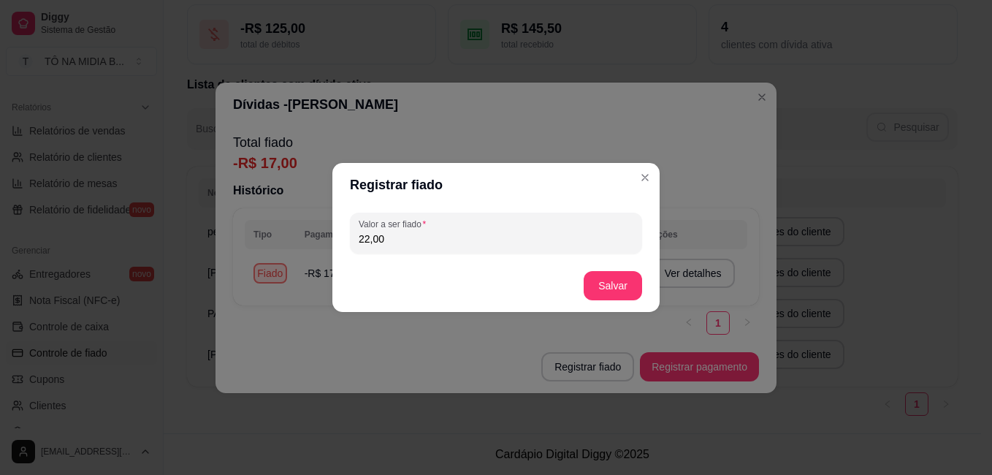
type input "22,00"
click at [651, 294] on footer "Salvar" at bounding box center [495, 285] width 327 height 53
click at [638, 294] on button "Salvar" at bounding box center [612, 285] width 58 height 29
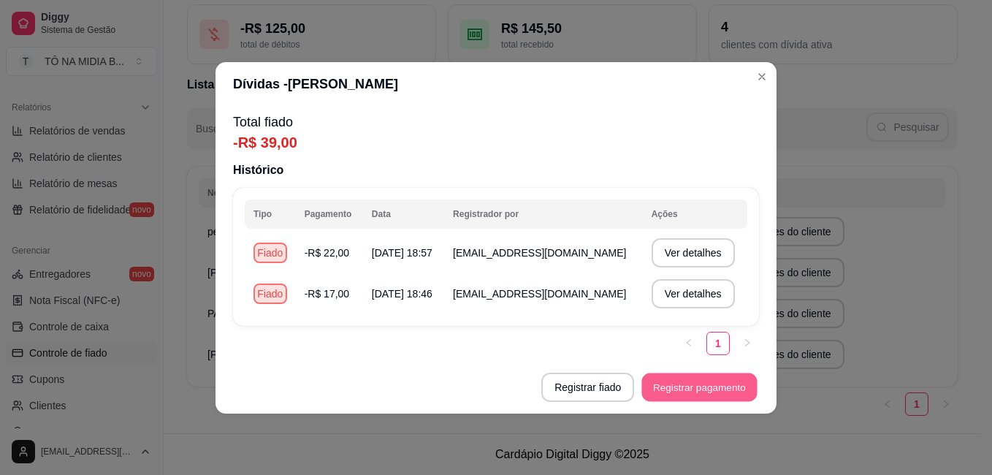
click at [680, 372] on button "Registrar pagamento" at bounding box center [699, 386] width 115 height 28
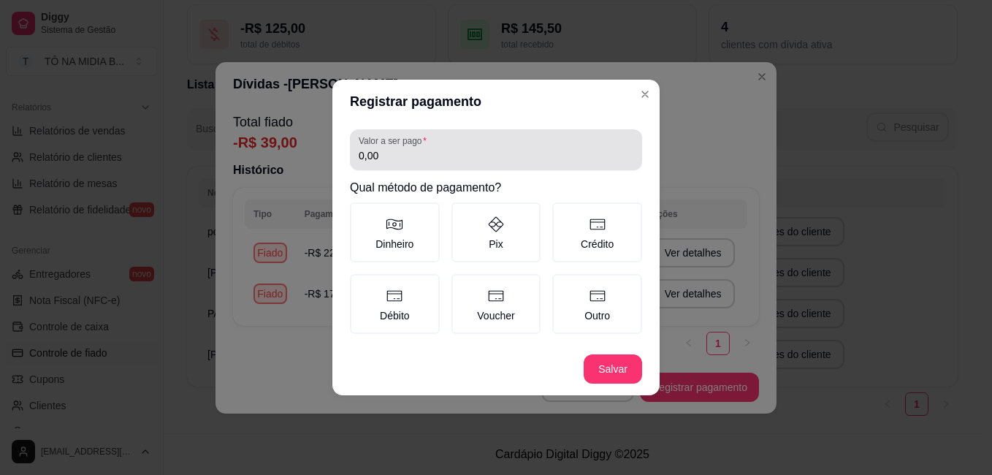
click at [470, 156] on input "0,00" at bounding box center [496, 155] width 275 height 15
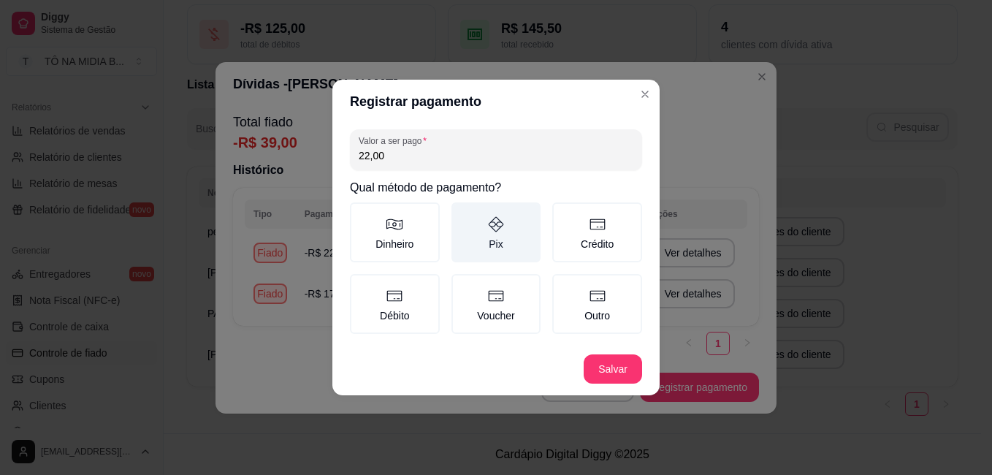
type input "22,00"
click at [493, 212] on label "Pix" at bounding box center [496, 232] width 90 height 60
click at [462, 212] on button "Pix" at bounding box center [457, 208] width 12 height 12
click at [494, 222] on icon at bounding box center [496, 224] width 15 height 15
click at [462, 213] on button "Pix" at bounding box center [457, 208] width 12 height 12
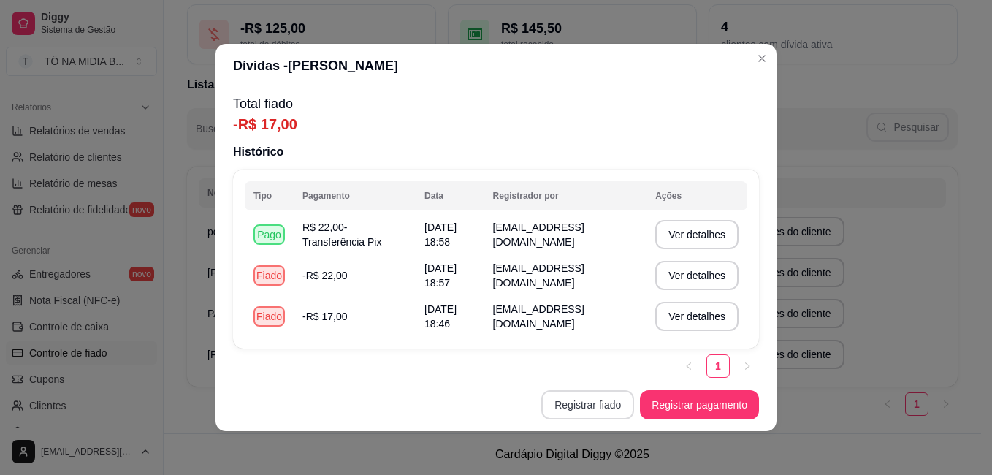
click at [599, 403] on button "Registrar fiado" at bounding box center [587, 404] width 93 height 29
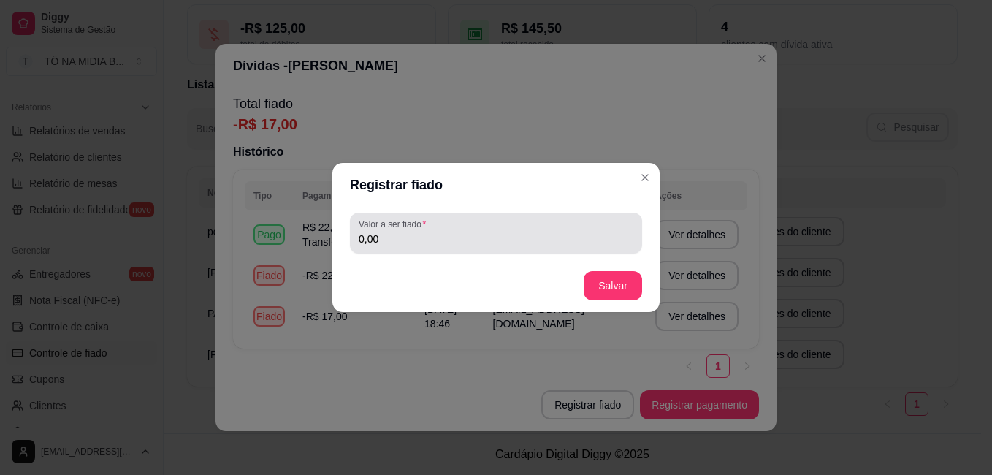
click at [524, 212] on div "Valor a ser fiado 0,00" at bounding box center [495, 233] width 327 height 53
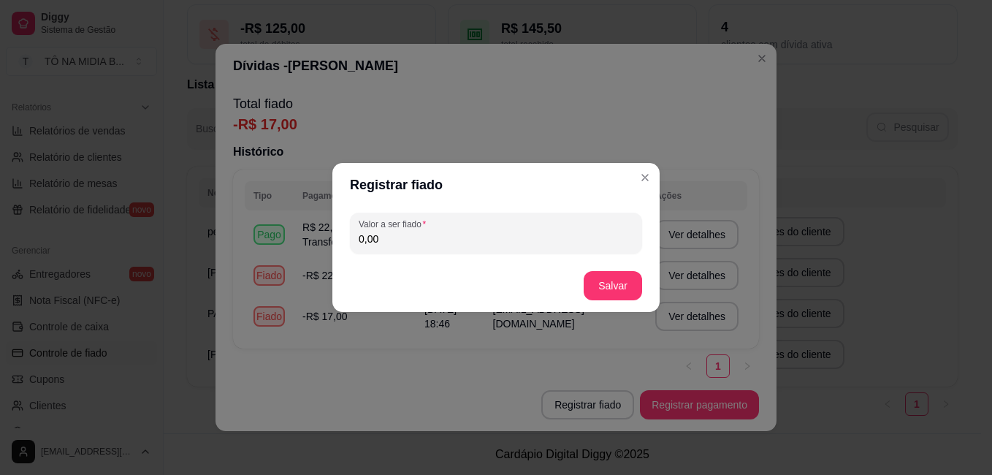
click at [532, 257] on div "Valor a ser fiado 0,00" at bounding box center [495, 233] width 327 height 53
click at [548, 210] on div "Valor a ser fiado 0,00" at bounding box center [495, 233] width 327 height 53
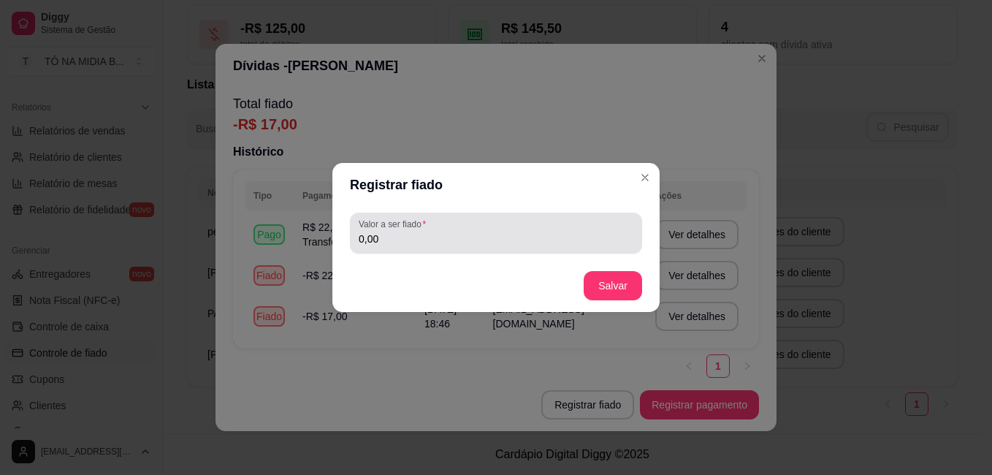
click at [544, 240] on input "0,00" at bounding box center [496, 238] width 275 height 15
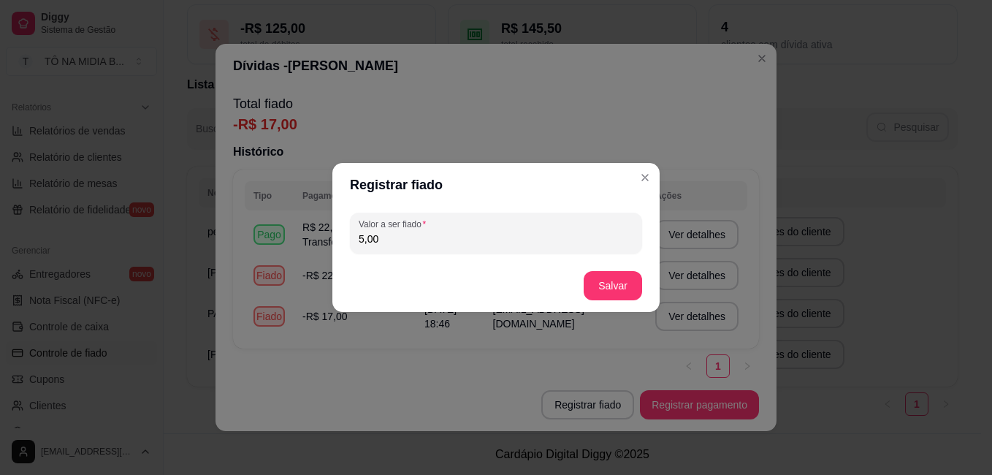
type input "5,00"
click at [610, 288] on button "Salvar" at bounding box center [612, 285] width 58 height 29
